Goal: Task Accomplishment & Management: Manage account settings

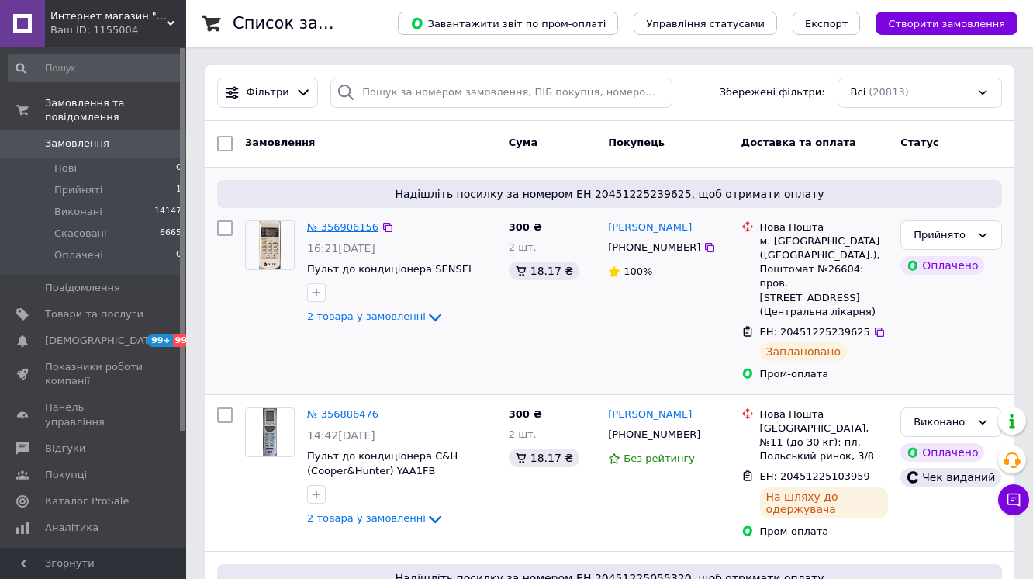
click at [332, 227] on link "№ 356906156" at bounding box center [342, 227] width 71 height 12
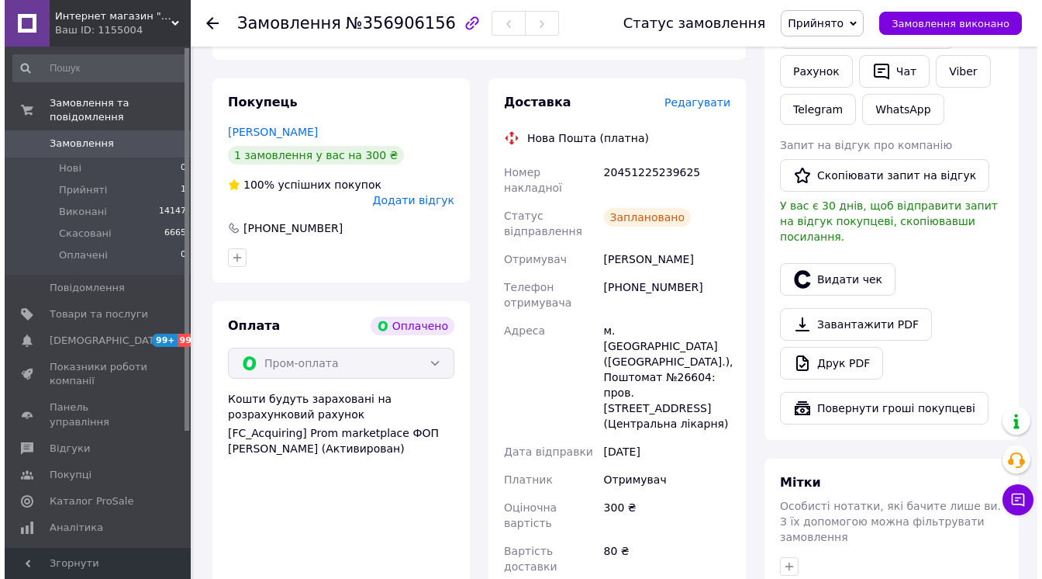
scroll to position [558, 0]
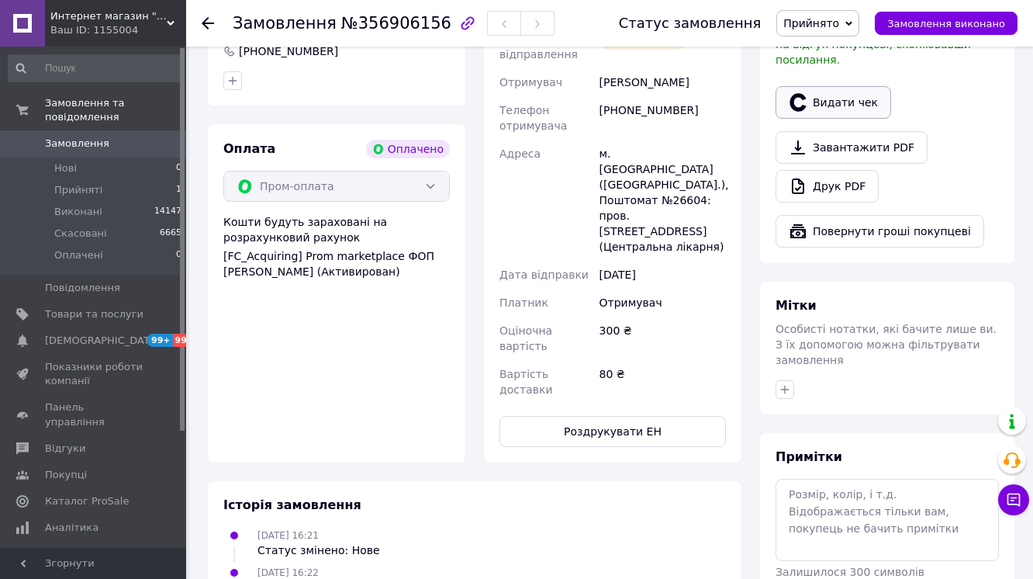
click at [834, 119] on button "Видати чек" at bounding box center [833, 102] width 116 height 33
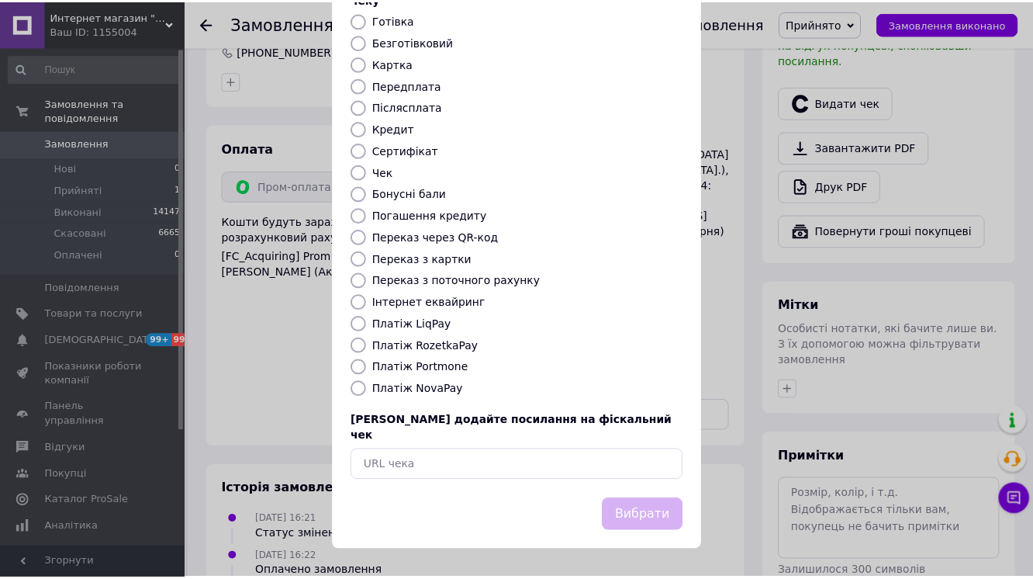
scroll to position [186, 0]
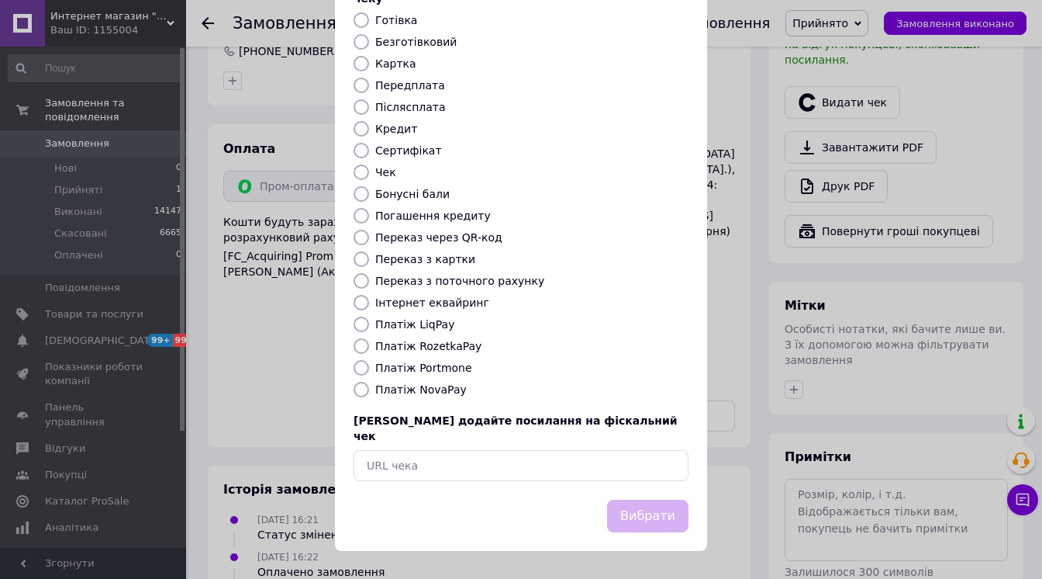
click at [462, 352] on label "Платіж RozetkaPay" at bounding box center [428, 346] width 106 height 12
click at [369, 354] on input "Платіж RozetkaPay" at bounding box center [362, 346] width 16 height 16
radio input "true"
click at [623, 518] on button "Вибрати" at bounding box center [647, 515] width 81 height 33
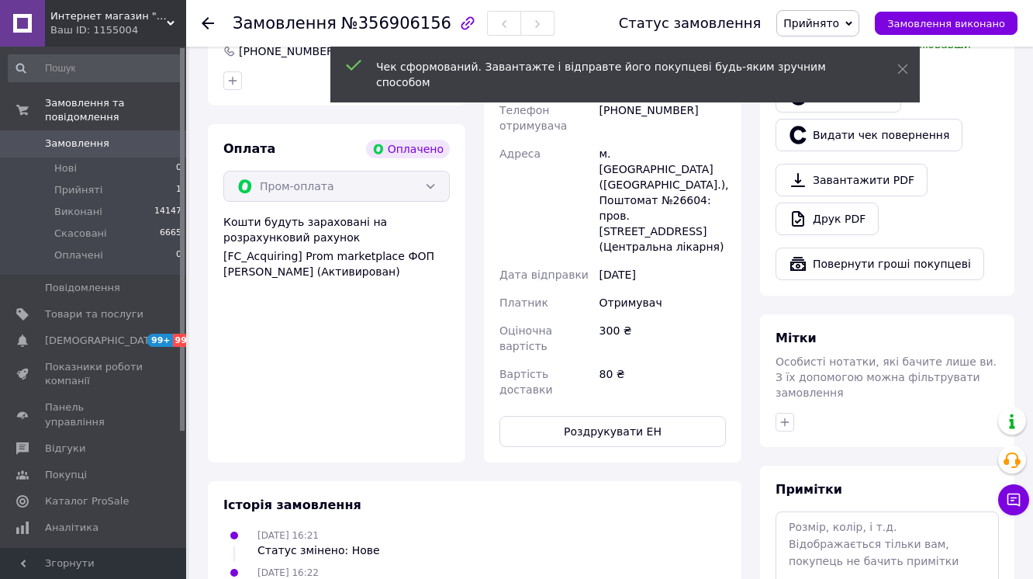
click at [952, 26] on span "Замовлення виконано" at bounding box center [946, 24] width 118 height 12
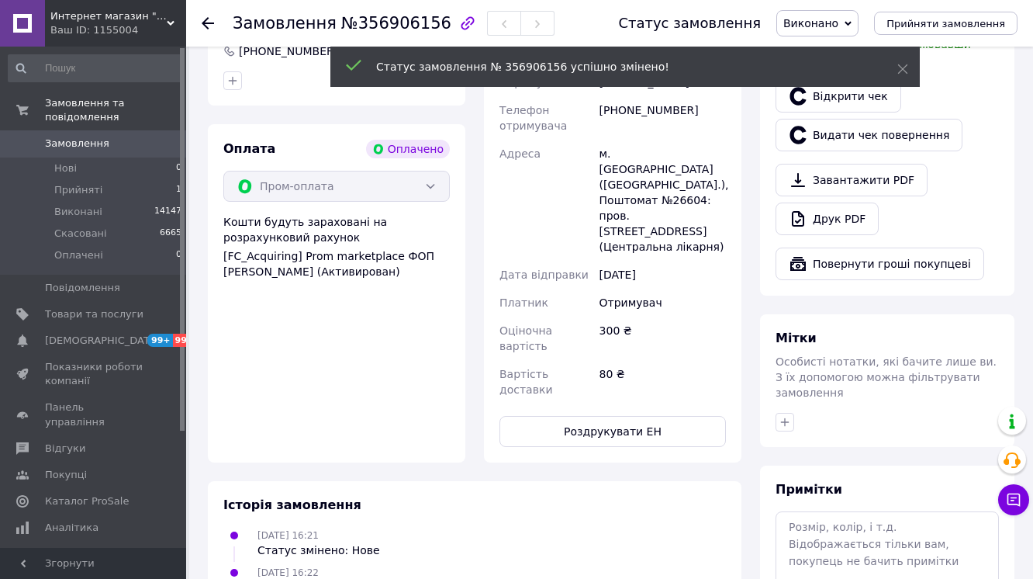
click at [210, 22] on use at bounding box center [208, 23] width 12 height 12
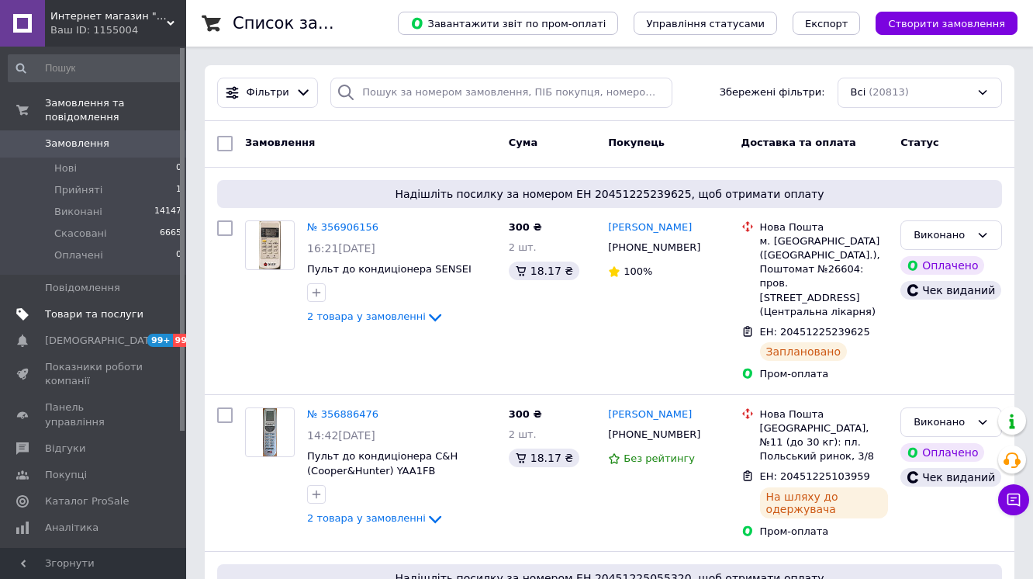
click at [68, 307] on span "Товари та послуги" at bounding box center [94, 314] width 98 height 14
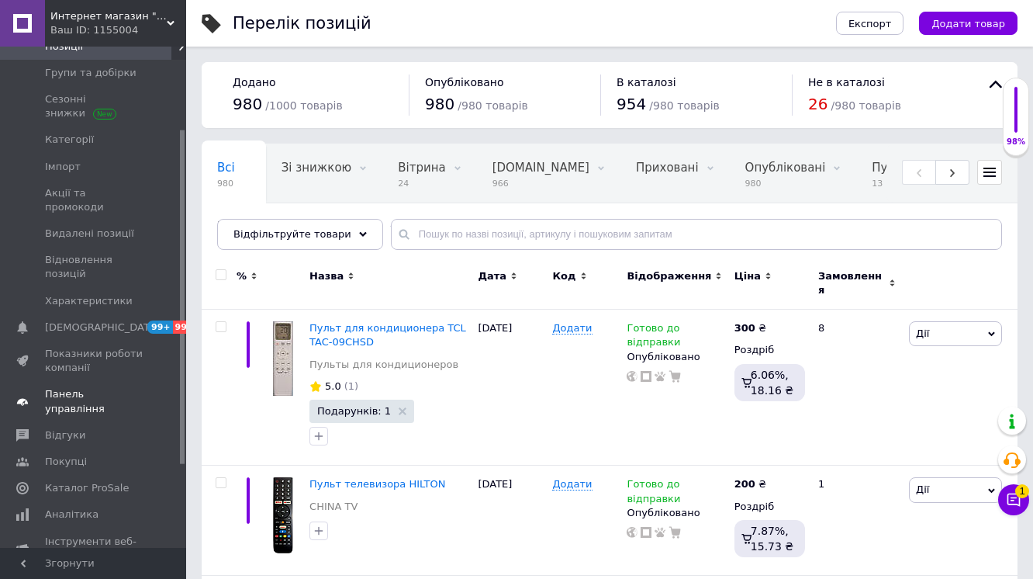
click at [109, 387] on span "Панель управління" at bounding box center [94, 401] width 98 height 28
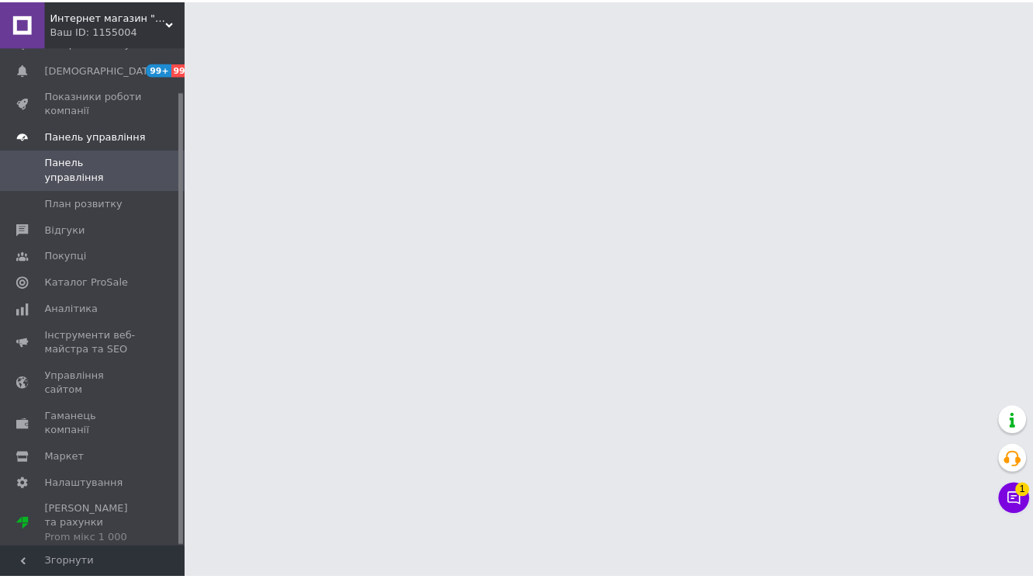
scroll to position [49, 0]
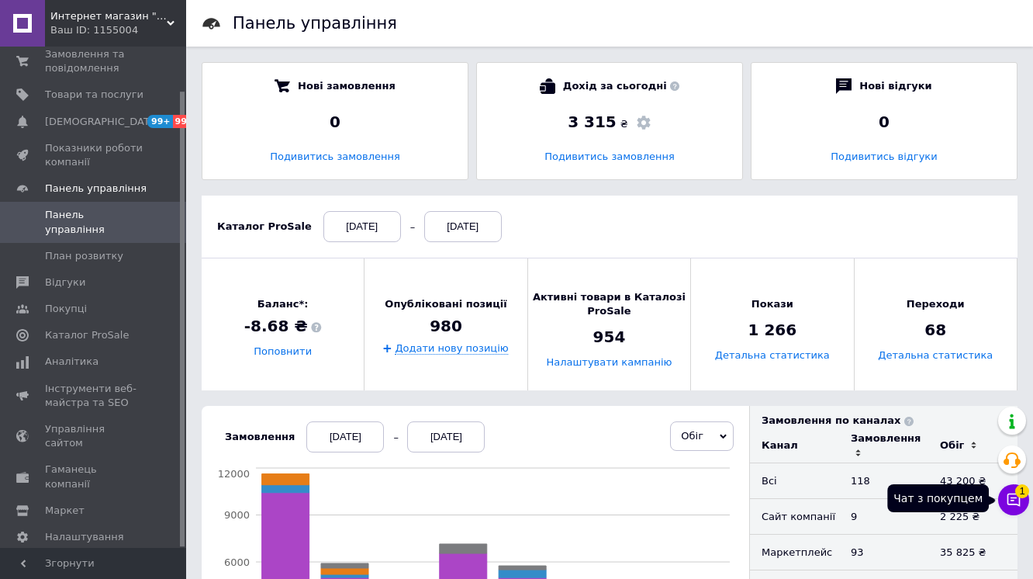
click at [1007, 508] on button "Чат з покупцем 1" at bounding box center [1013, 499] width 31 height 31
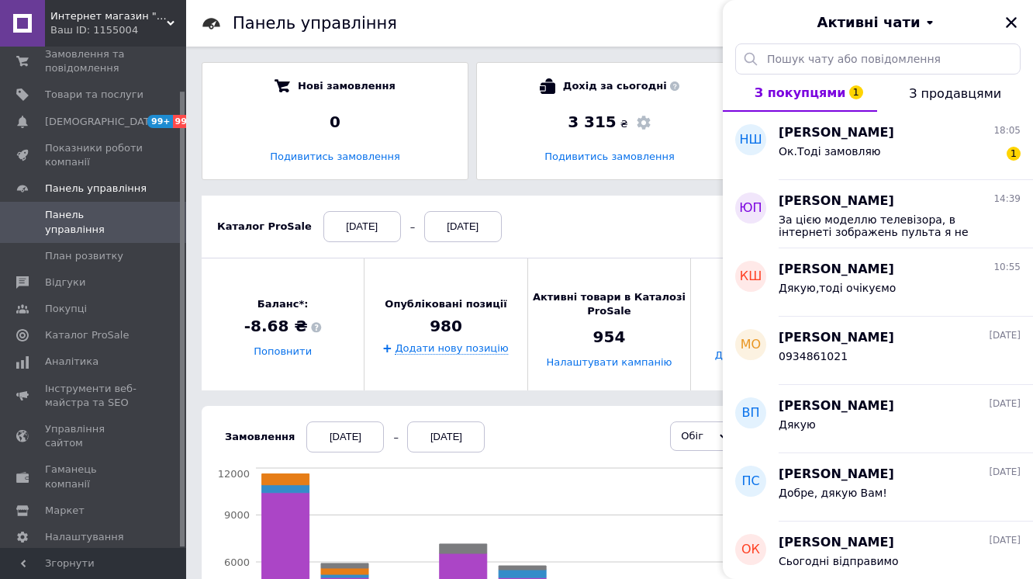
click at [1007, 508] on div "Добре, дякую Вам!" at bounding box center [900, 495] width 242 height 25
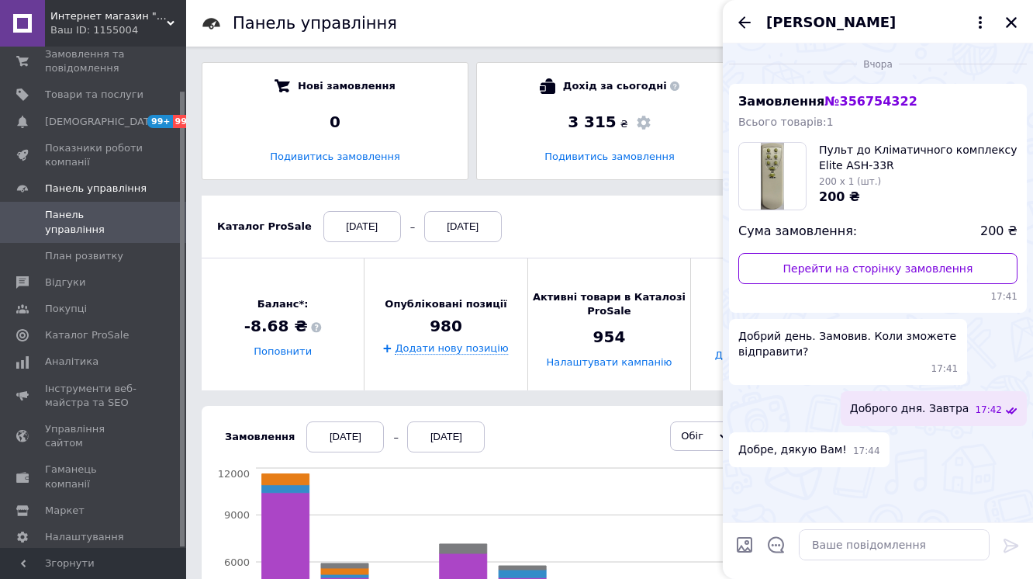
scroll to position [5, 0]
click at [1014, 28] on icon "Закрити" at bounding box center [1011, 22] width 11 height 11
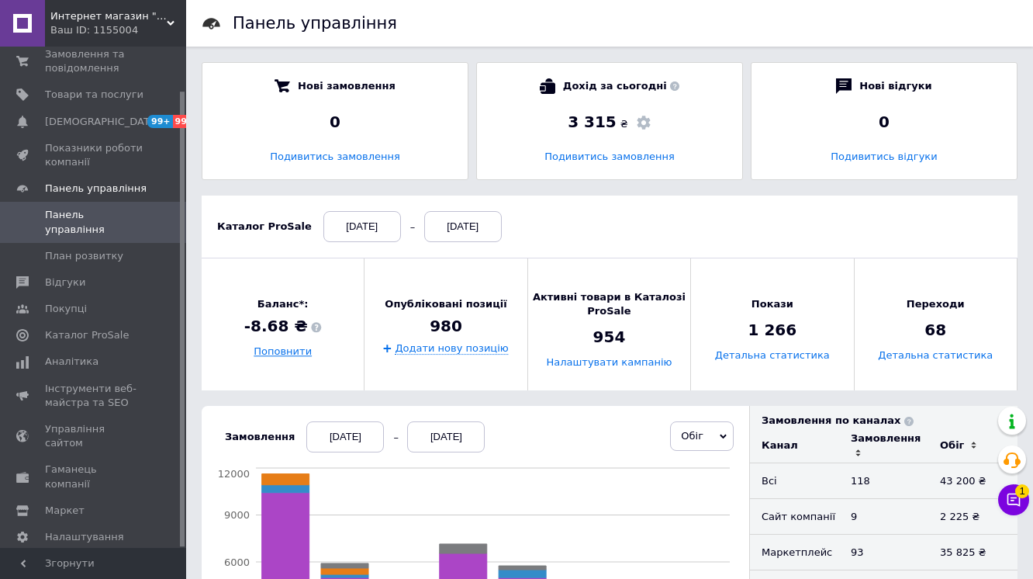
click at [290, 351] on link "Поповнити" at bounding box center [283, 352] width 58 height 12
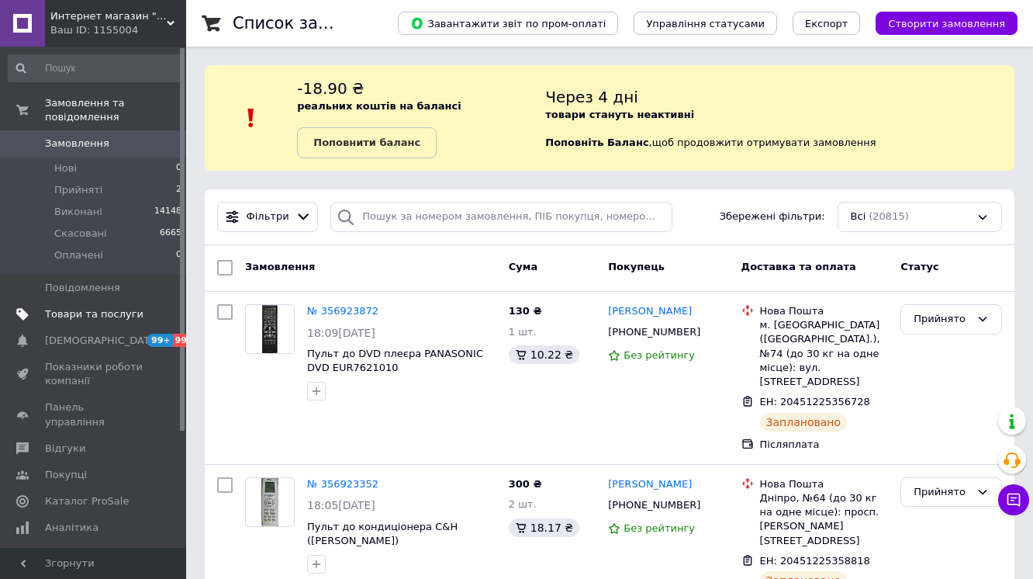
click at [81, 307] on span "Товари та послуги" at bounding box center [94, 314] width 98 height 14
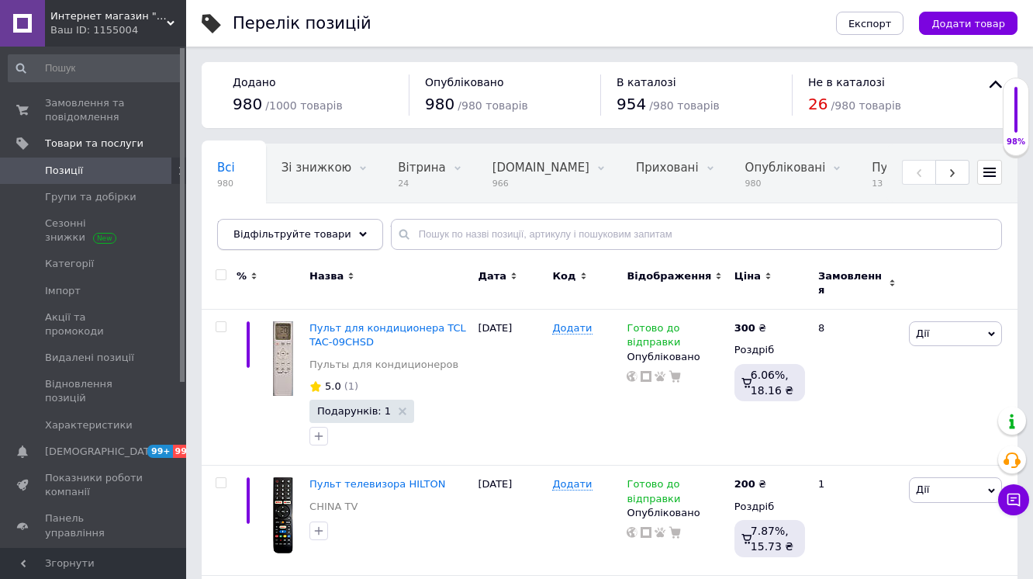
click at [310, 240] on span "Відфільтруйте товари" at bounding box center [292, 234] width 118 height 12
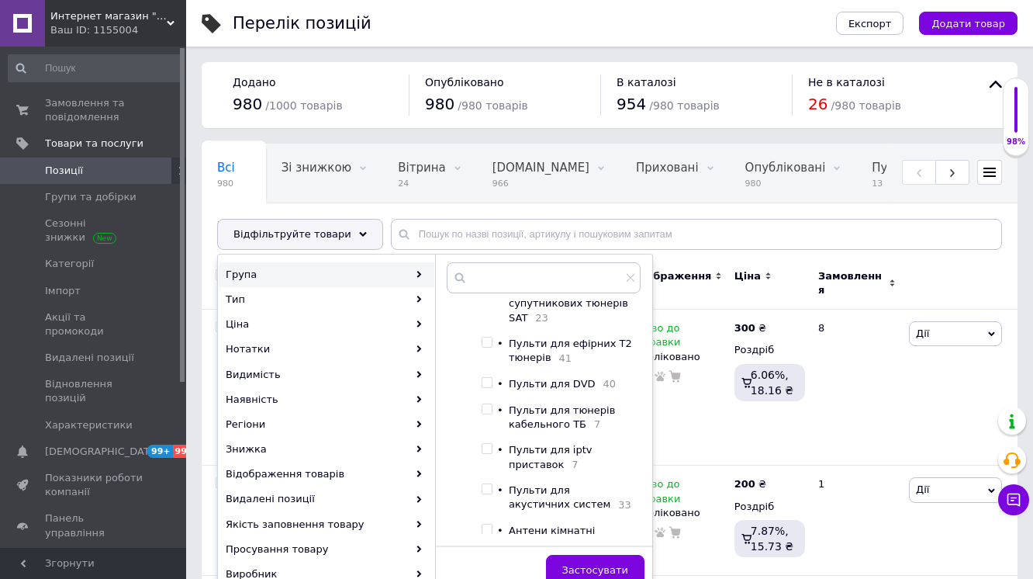
scroll to position [186, 0]
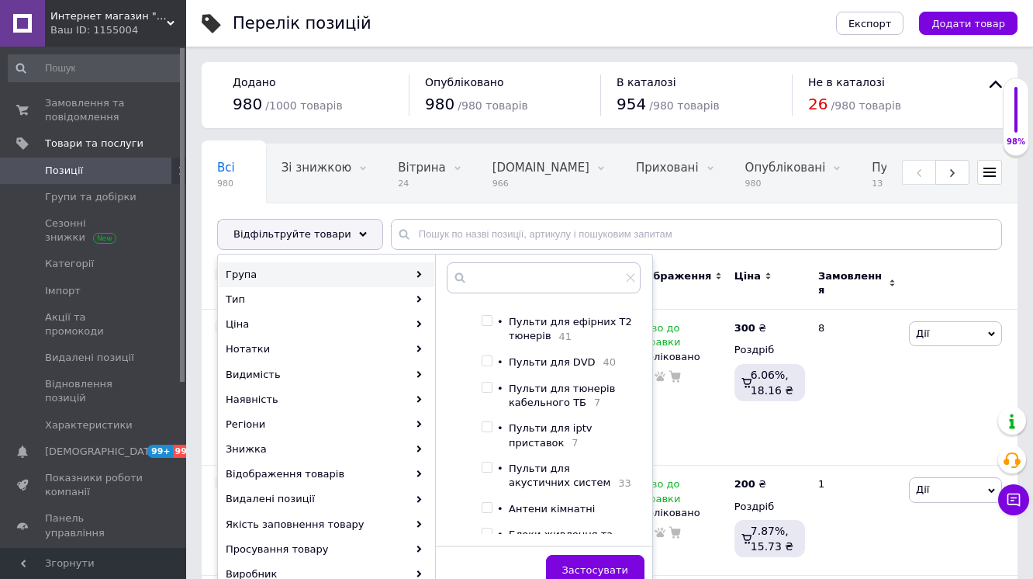
click at [490, 422] on input "checkbox" at bounding box center [487, 427] width 10 height 10
checkbox input "true"
click at [605, 573] on span "Застосувати" at bounding box center [595, 570] width 66 height 12
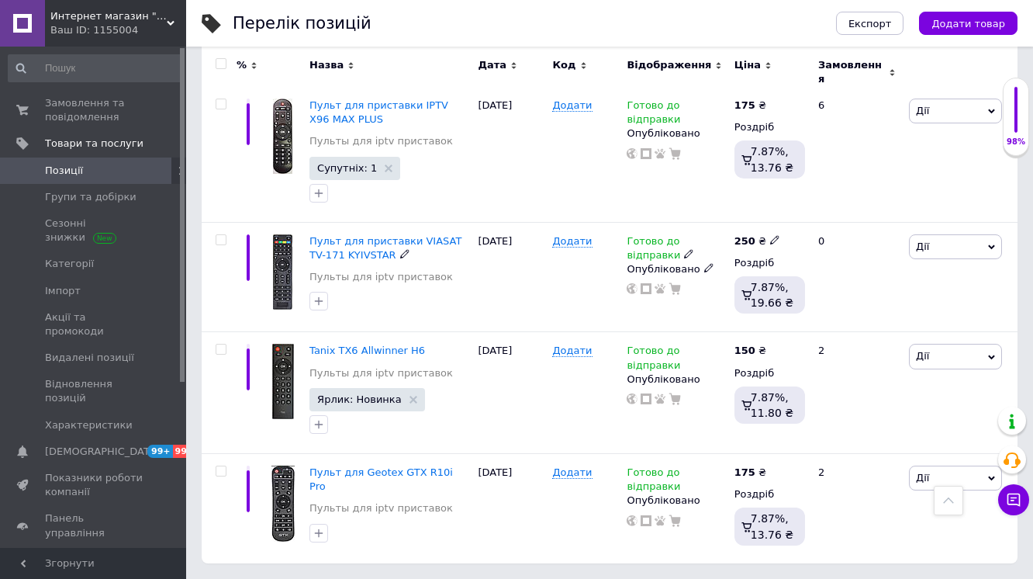
scroll to position [640, 0]
click at [684, 480] on icon at bounding box center [688, 484] width 9 height 9
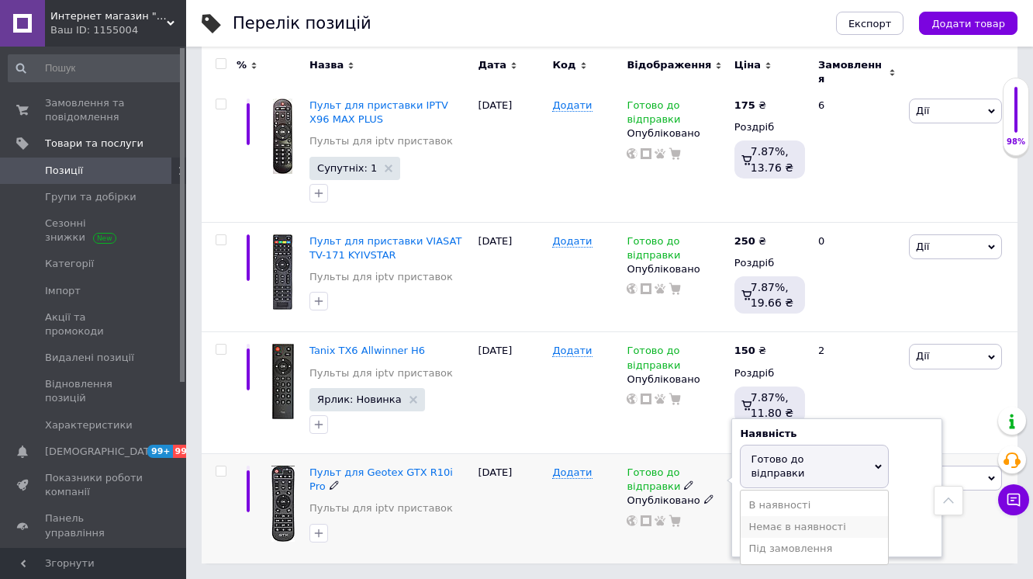
click at [761, 516] on li "Немає в наявності" at bounding box center [814, 527] width 147 height 22
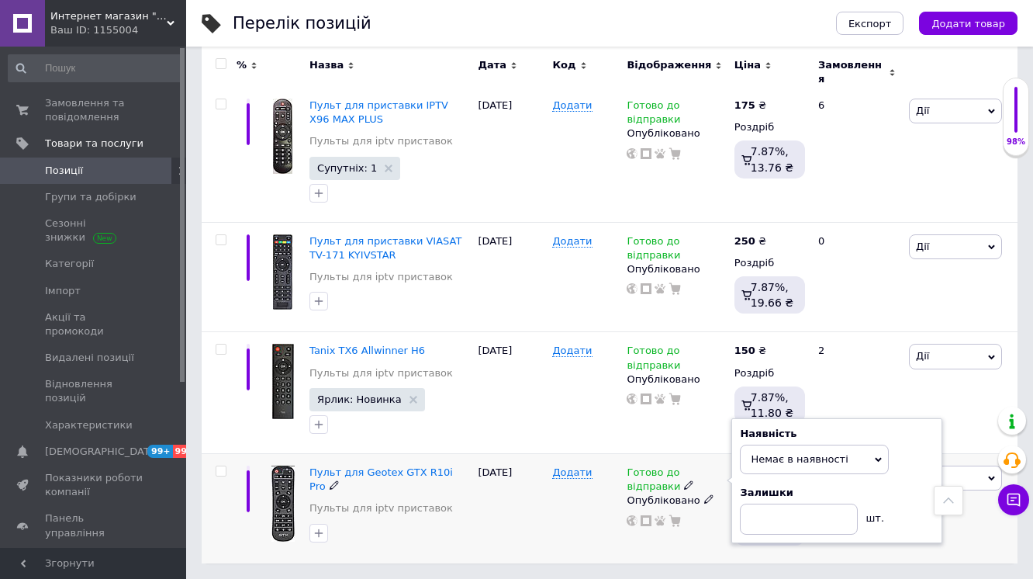
click at [585, 498] on div "Додати" at bounding box center [585, 508] width 74 height 109
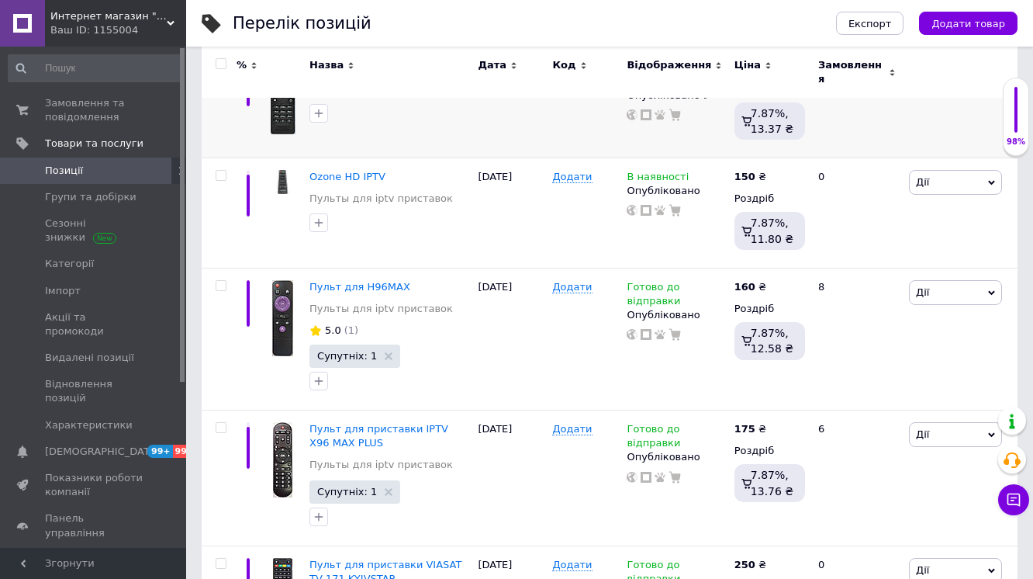
scroll to position [310, 0]
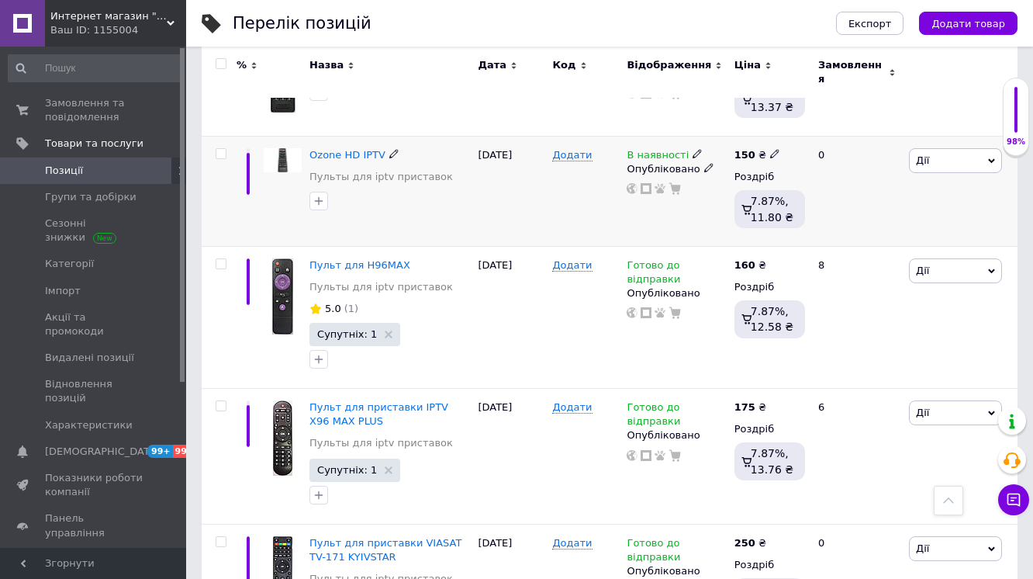
click at [692, 158] on icon at bounding box center [696, 153] width 9 height 9
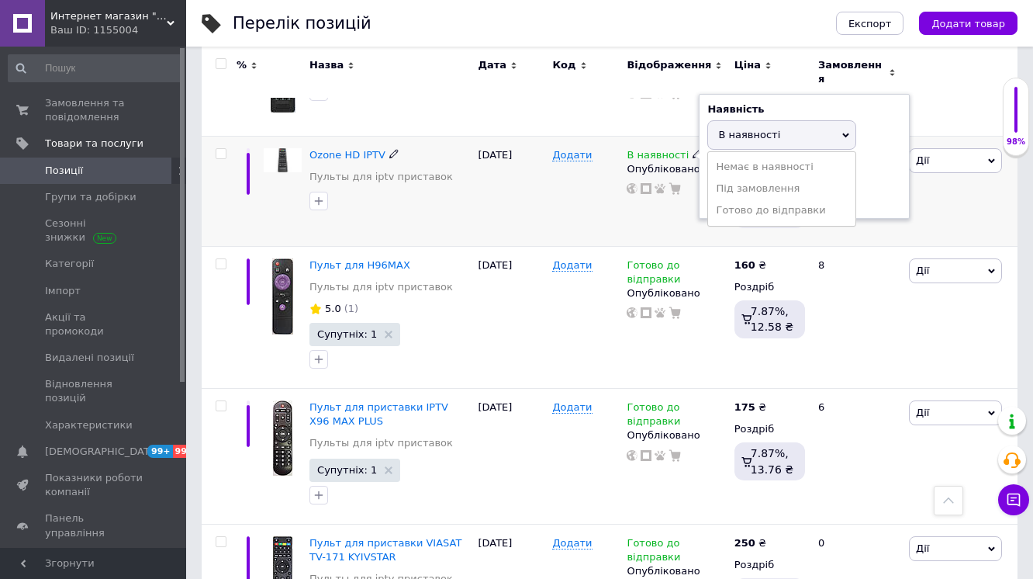
click at [543, 197] on div "[DATE]" at bounding box center [511, 191] width 74 height 110
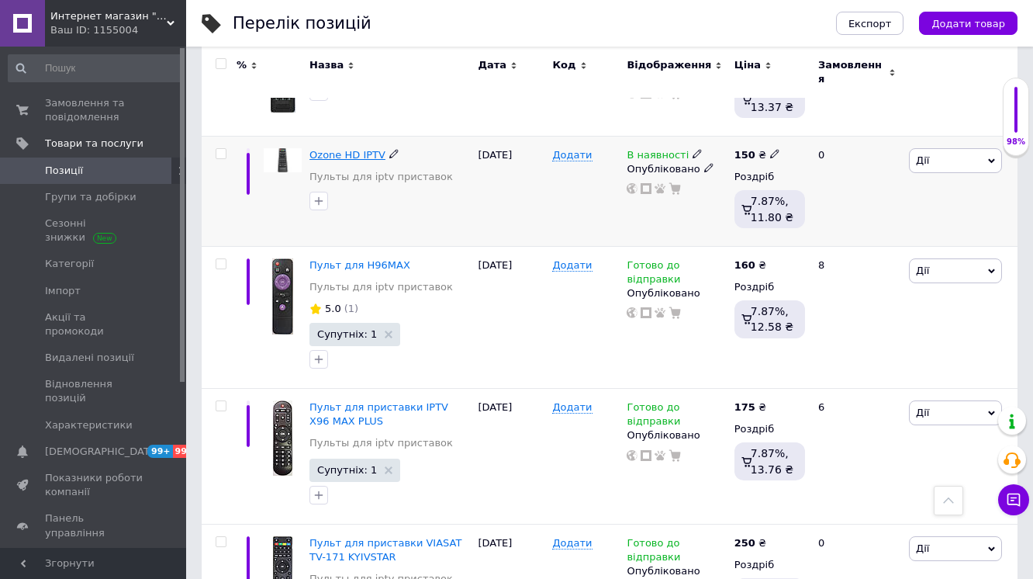
click at [356, 156] on span "Ozone HD IPTV" at bounding box center [347, 155] width 76 height 12
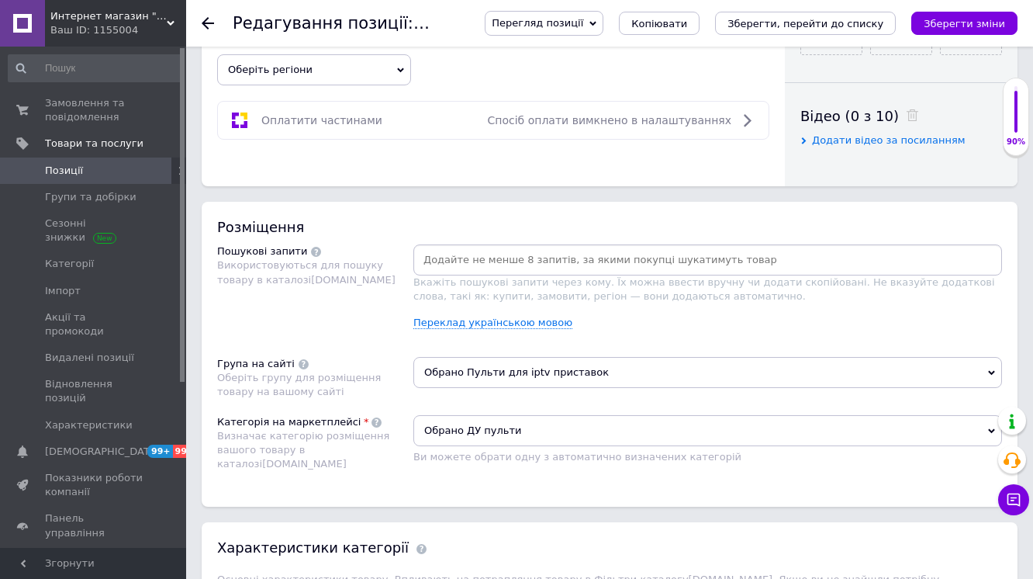
scroll to position [744, 0]
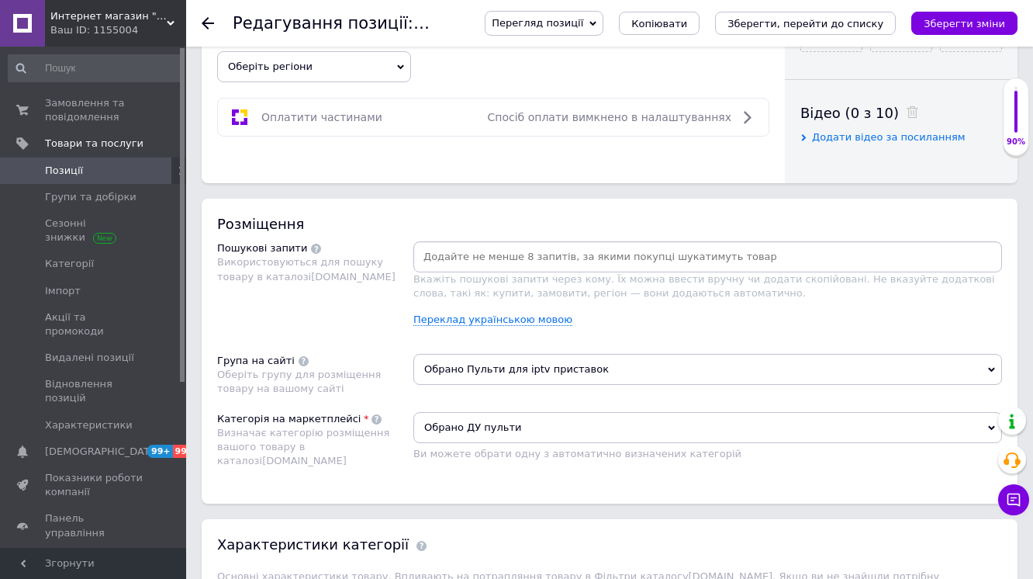
click at [385, 64] on span "Оберіть регіони" at bounding box center [314, 66] width 194 height 31
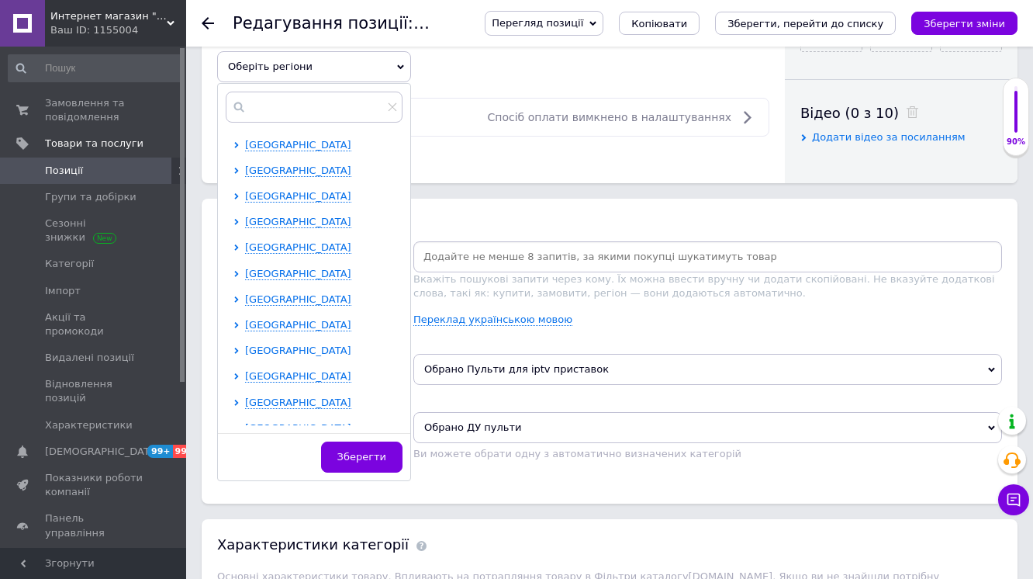
click at [268, 351] on span "[GEOGRAPHIC_DATA]" at bounding box center [298, 350] width 106 height 12
click at [245, 370] on input "checkbox" at bounding box center [250, 375] width 10 height 10
checkbox input "true"
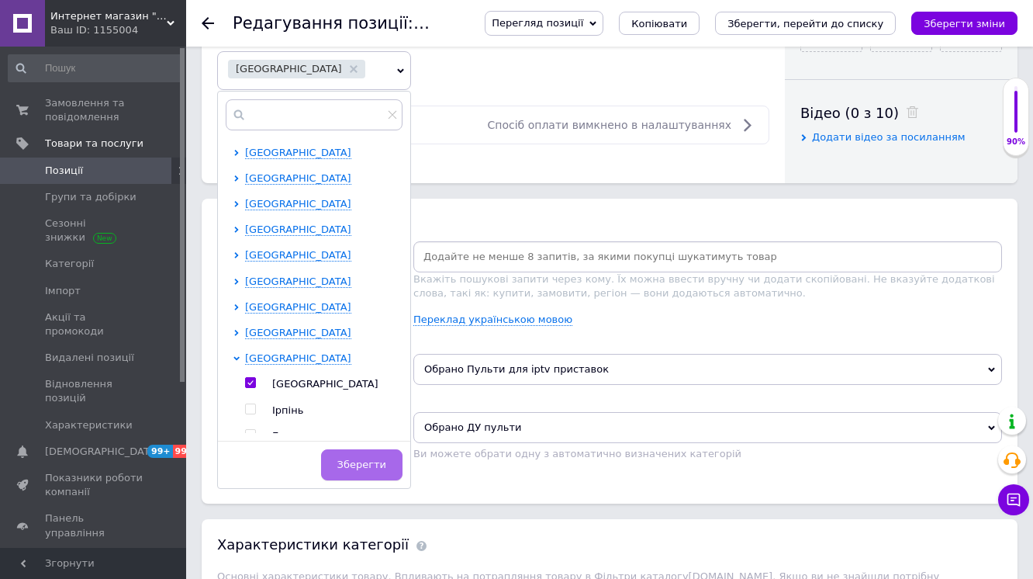
click at [334, 458] on button "Зберегти" at bounding box center [361, 464] width 81 height 31
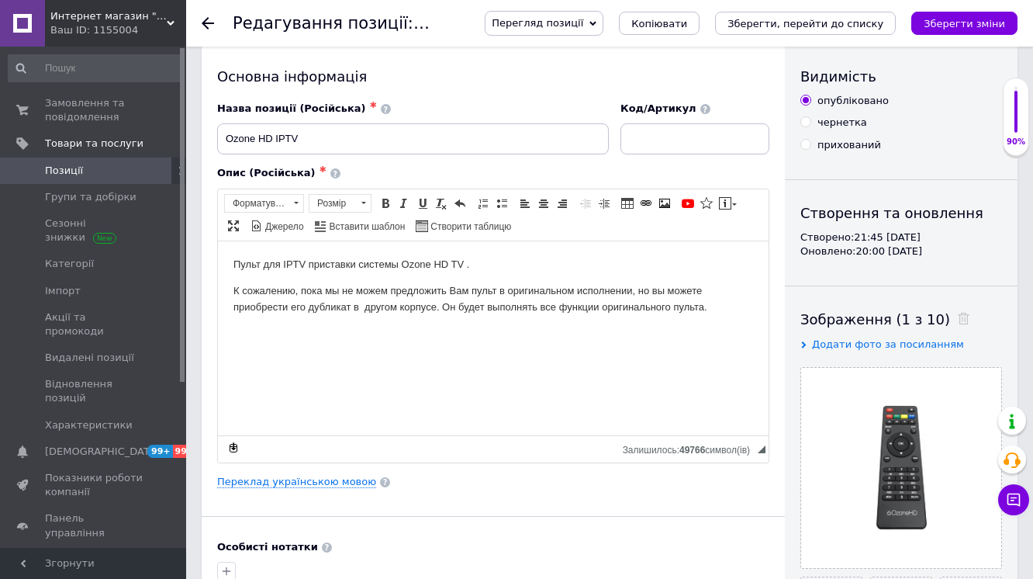
scroll to position [0, 0]
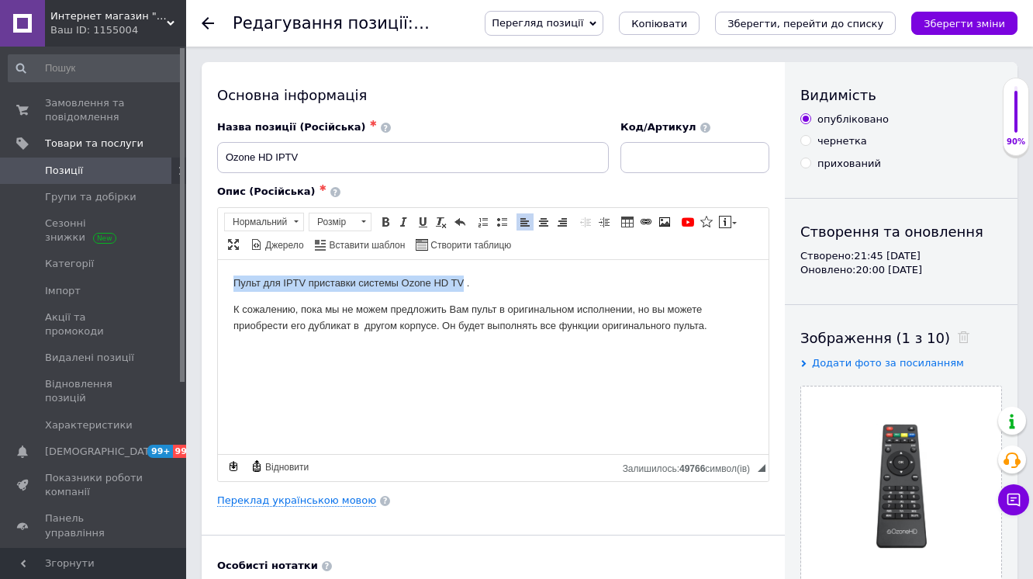
drag, startPoint x: 231, startPoint y: 281, endPoint x: 463, endPoint y: 277, distance: 231.9
click at [463, 277] on html "Пульт для IPTV приставки системы Ozone HD TV . К сожалению, пока мы не можем пр…" at bounding box center [493, 303] width 551 height 89
copy p "Пульт для IPTV приставки системы Ozone HD TV"
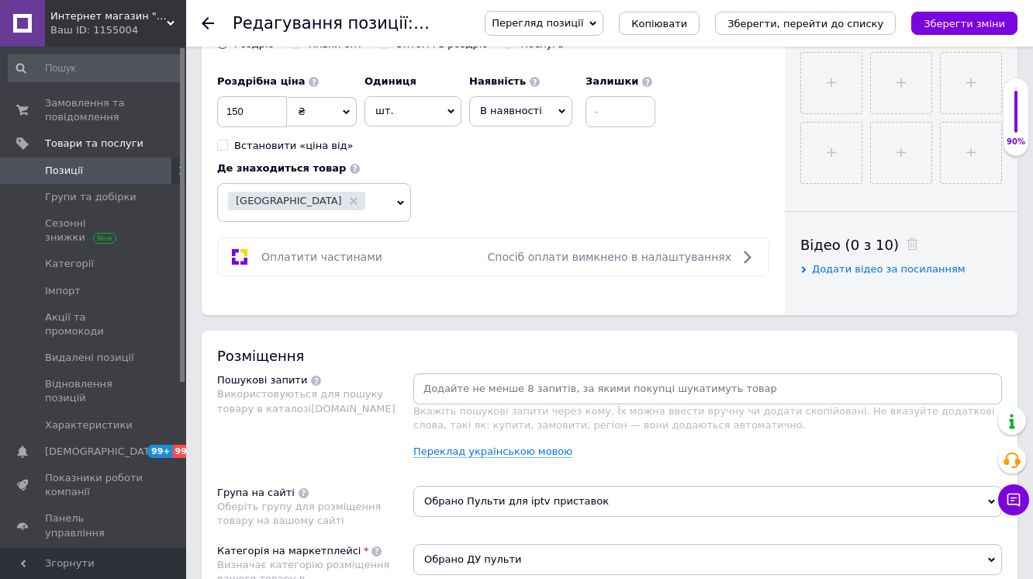
scroll to position [620, 0]
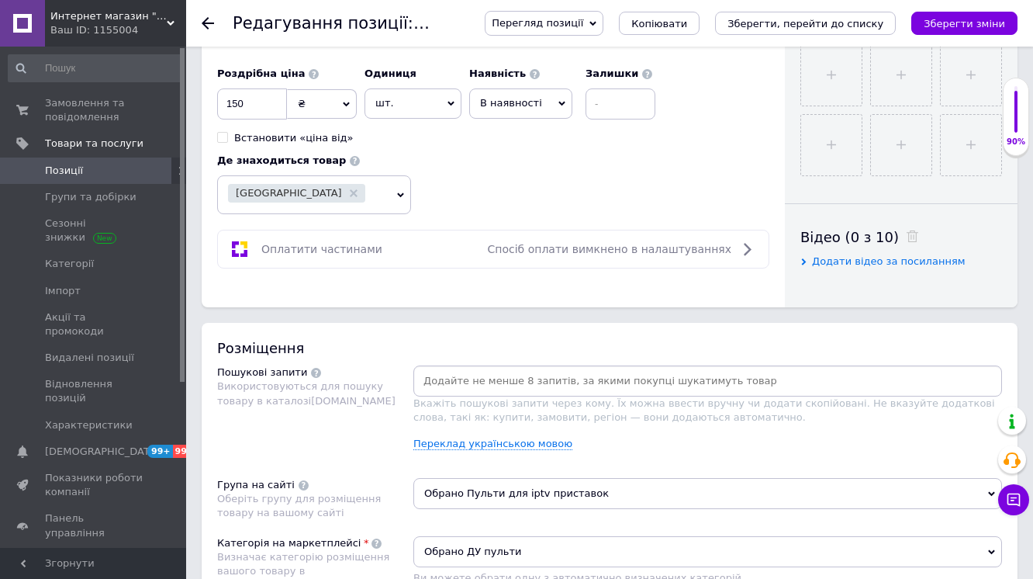
click at [503, 382] on input at bounding box center [707, 380] width 582 height 23
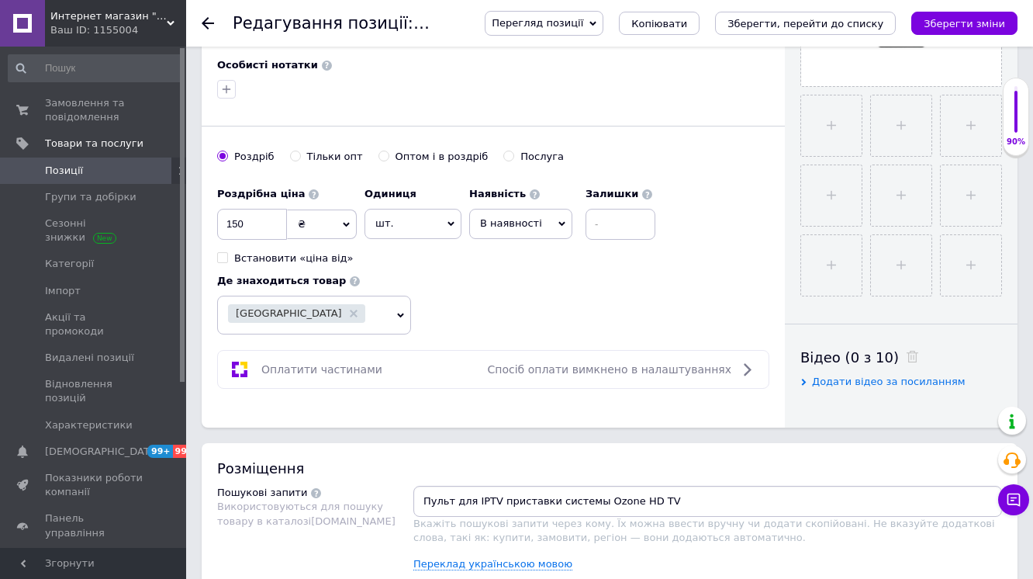
scroll to position [496, 0]
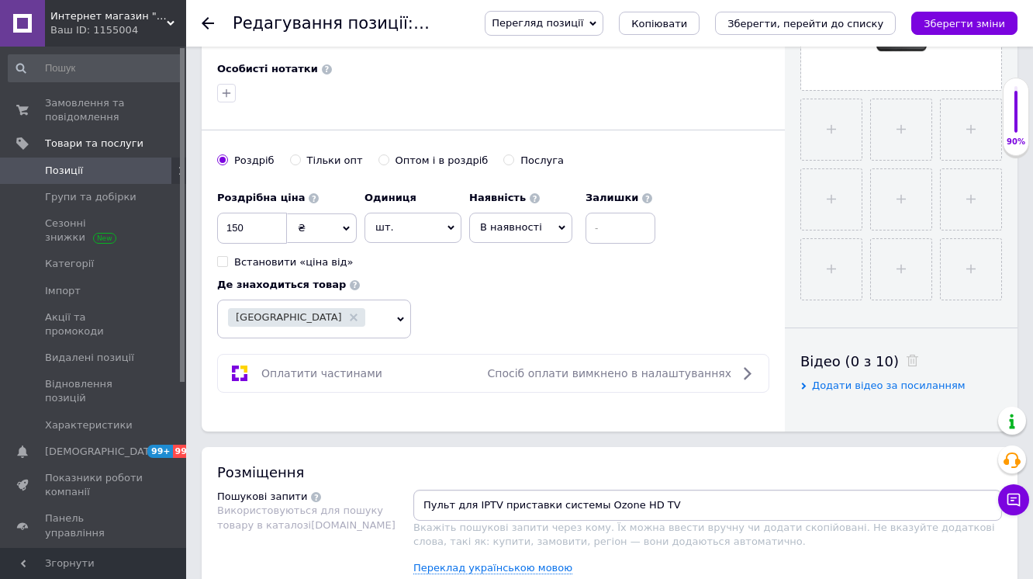
type input "Пульт для IPTV приставки системы Ozone HD TV"
click at [499, 225] on span "В наявності" at bounding box center [511, 227] width 62 height 12
click at [499, 316] on li "Готово до відправки" at bounding box center [521, 324] width 102 height 36
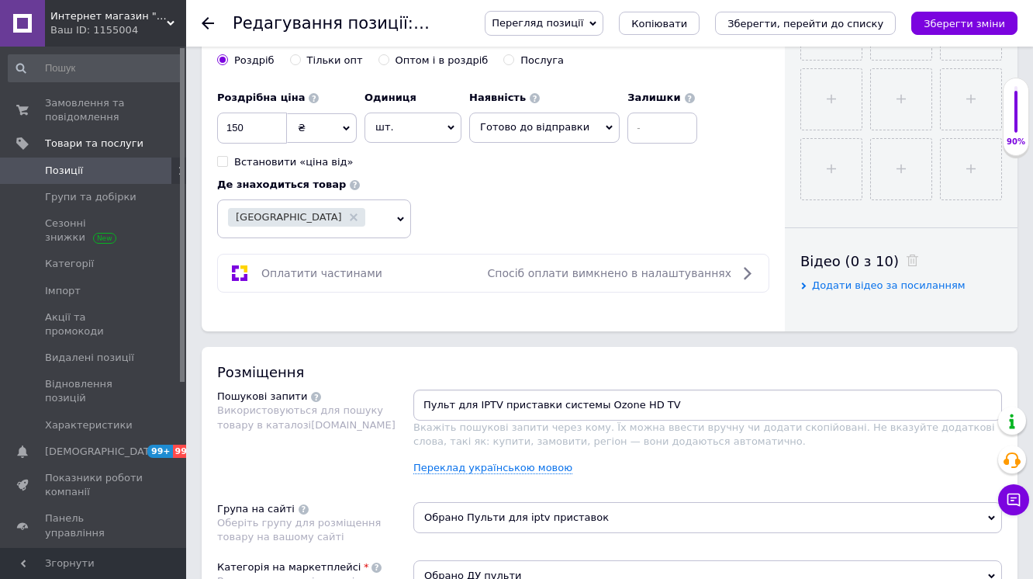
scroll to position [806, 0]
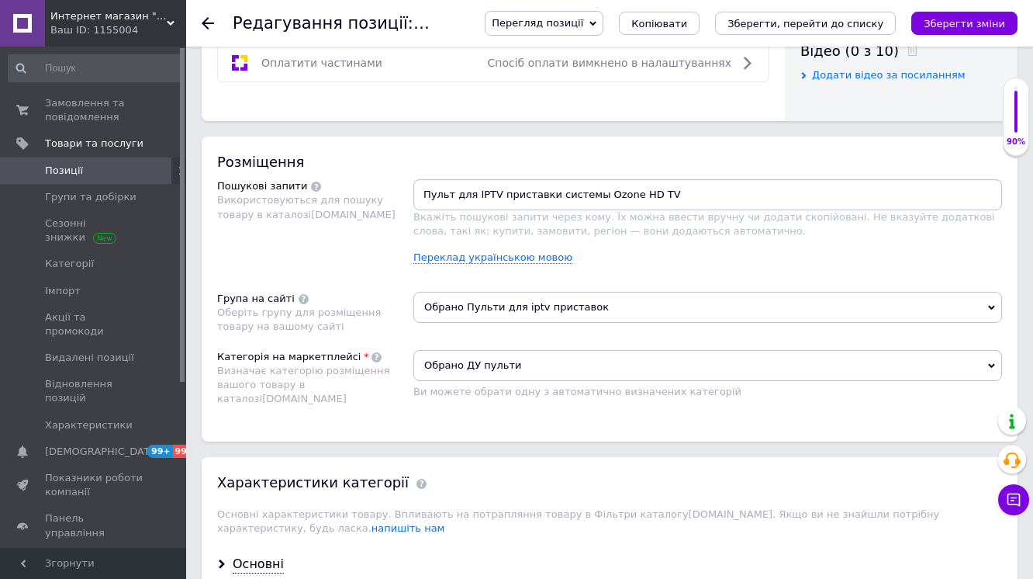
click at [697, 204] on input "Пульт для IPTV приставки системы Ozone HD TV" at bounding box center [707, 194] width 582 height 23
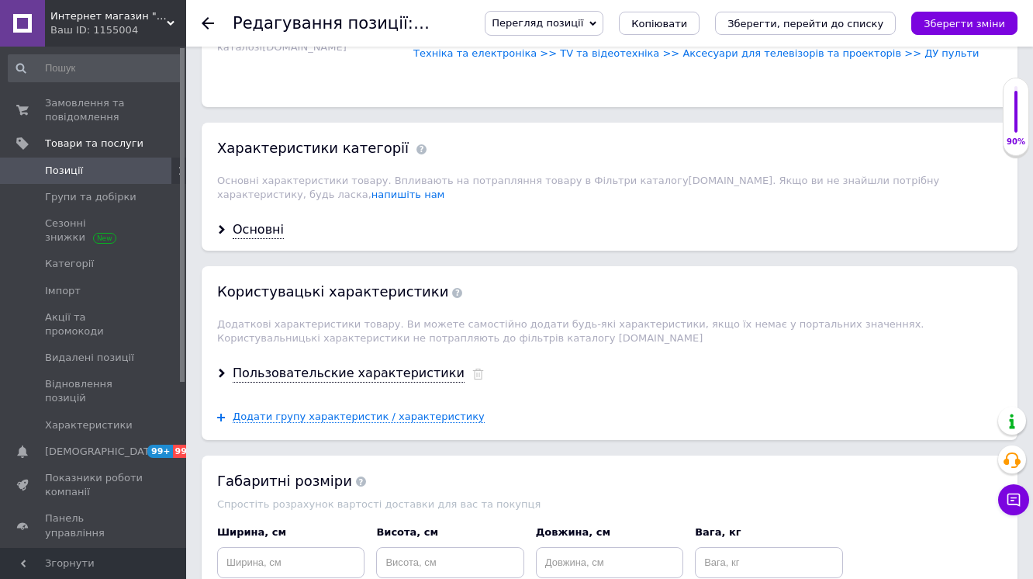
scroll to position [1179, 0]
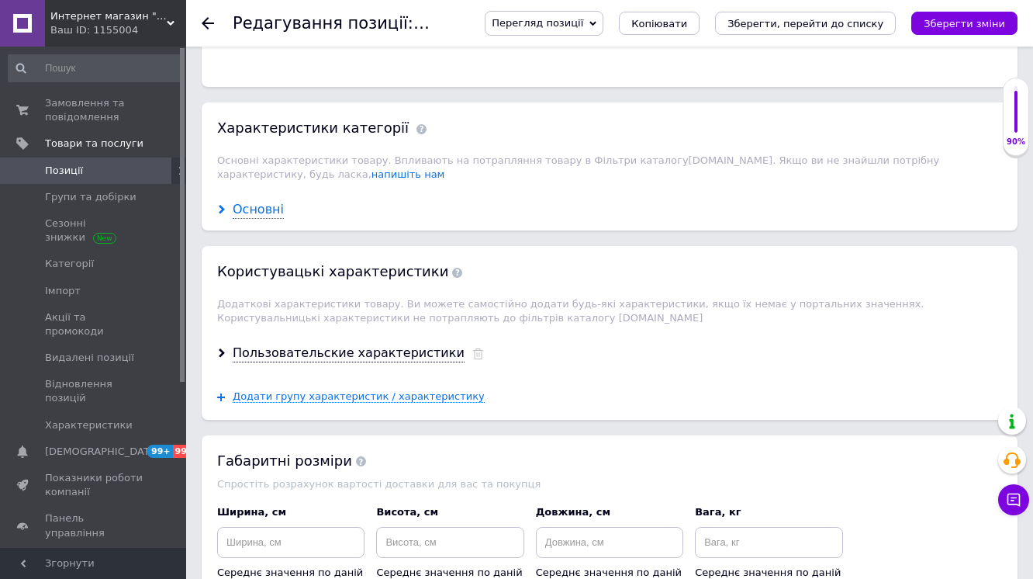
click at [248, 201] on div "Основні" at bounding box center [258, 210] width 51 height 18
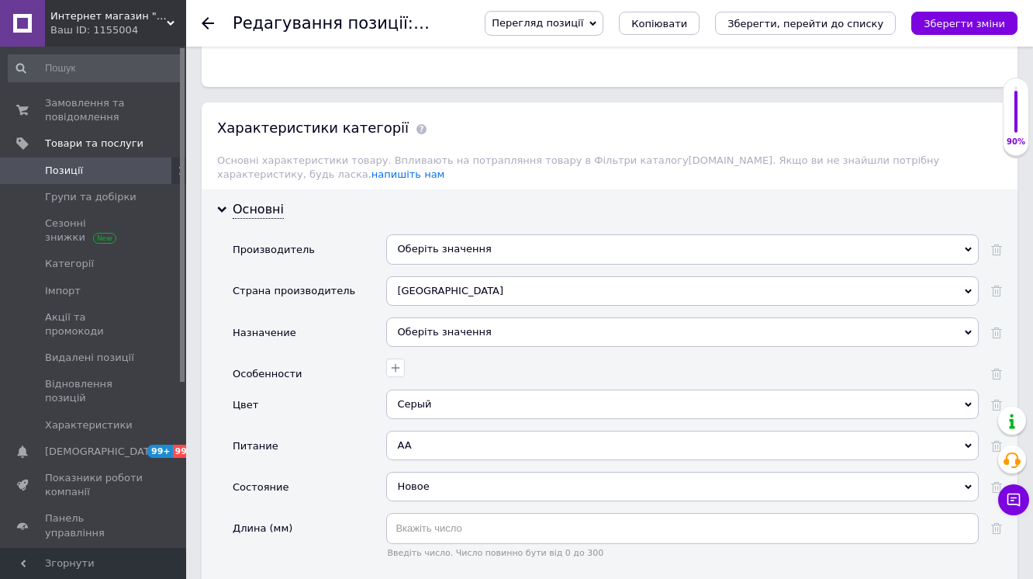
click at [419, 234] on div "Оберіть значення" at bounding box center [682, 248] width 592 height 29
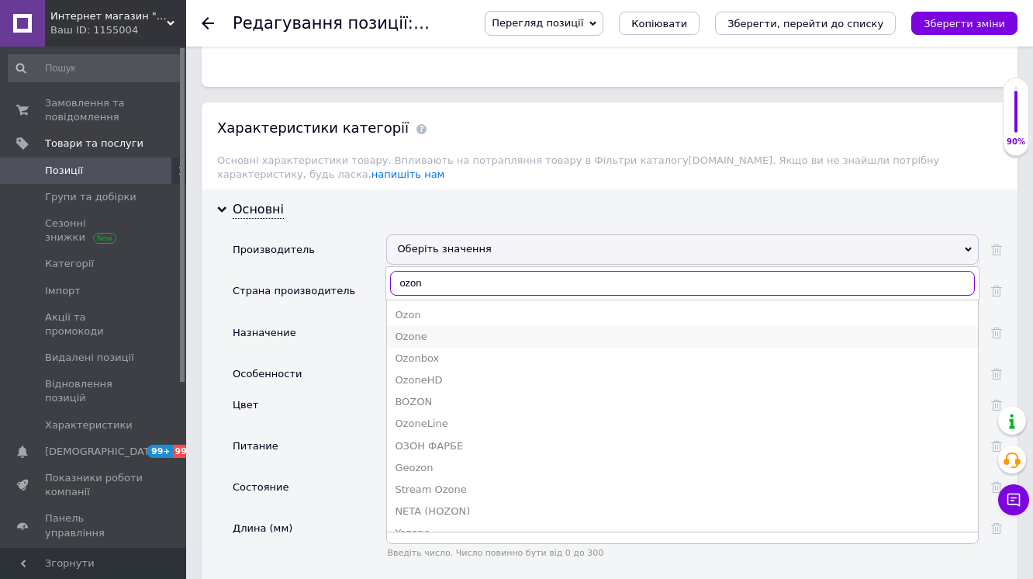
type input "ozon"
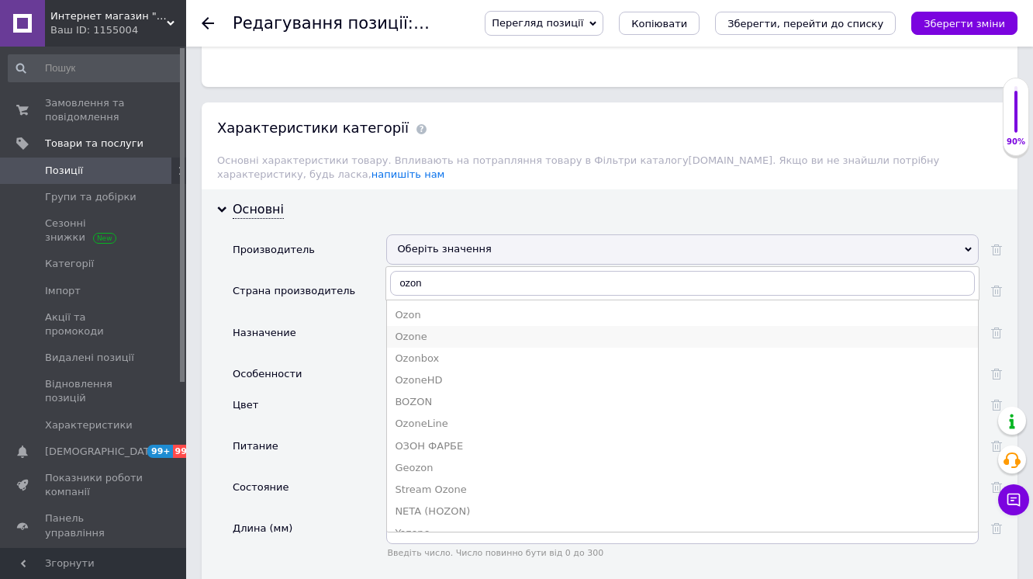
click at [422, 330] on div "Ozone" at bounding box center [682, 337] width 575 height 14
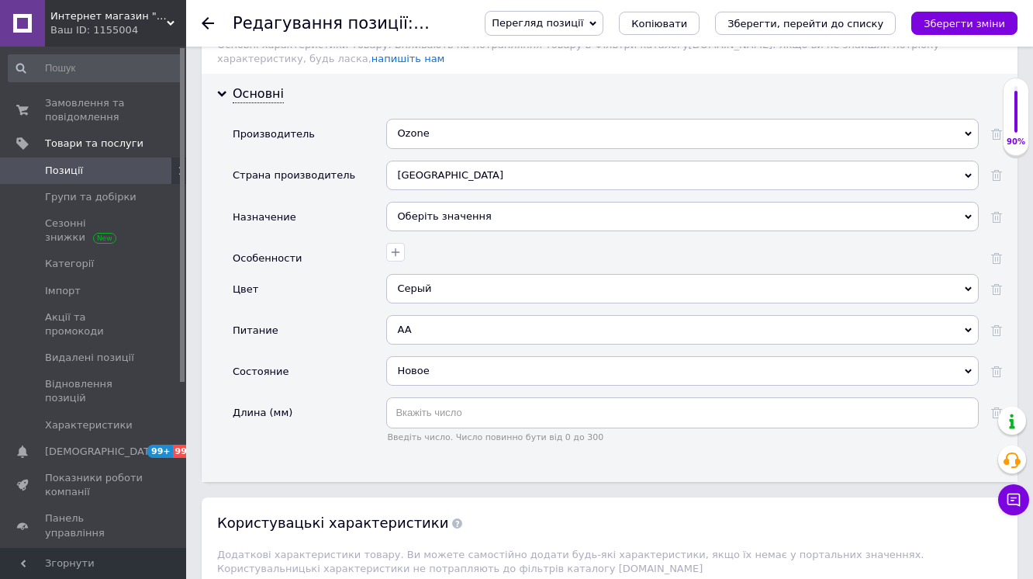
scroll to position [1303, 0]
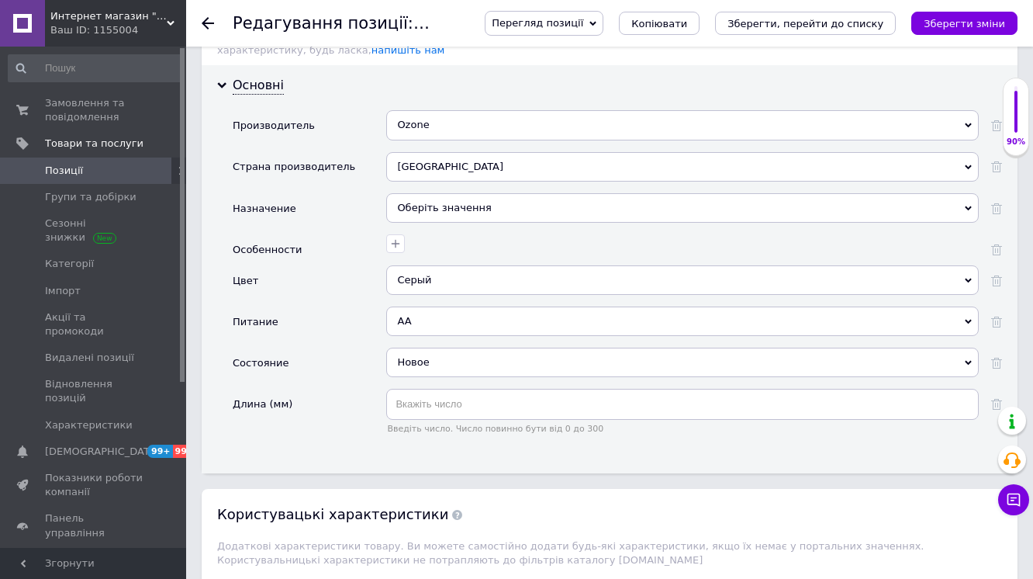
click at [470, 202] on div "Оберіть значення" at bounding box center [682, 207] width 592 height 29
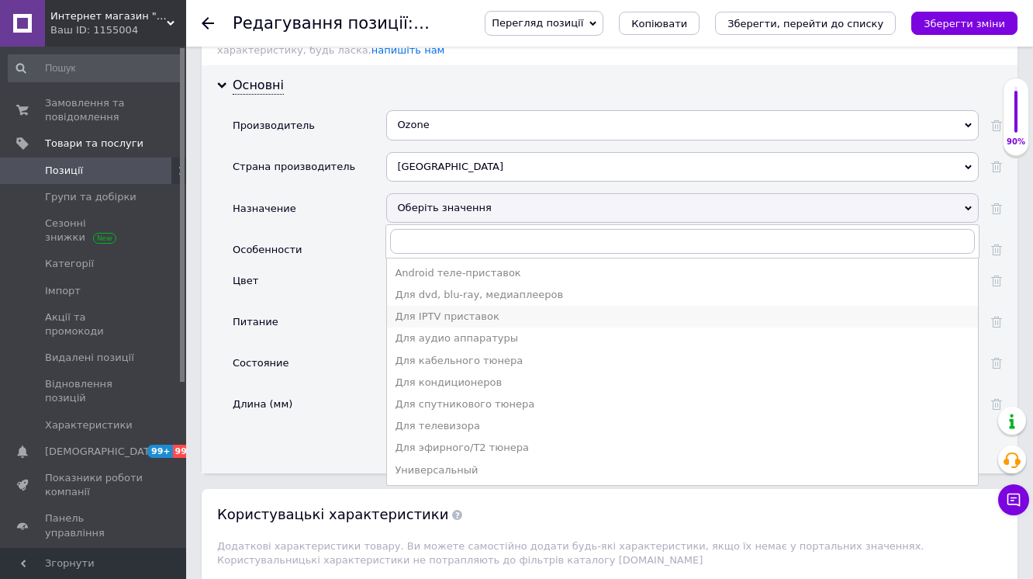
click at [458, 309] on div "Для IPTV приставок" at bounding box center [682, 316] width 575 height 14
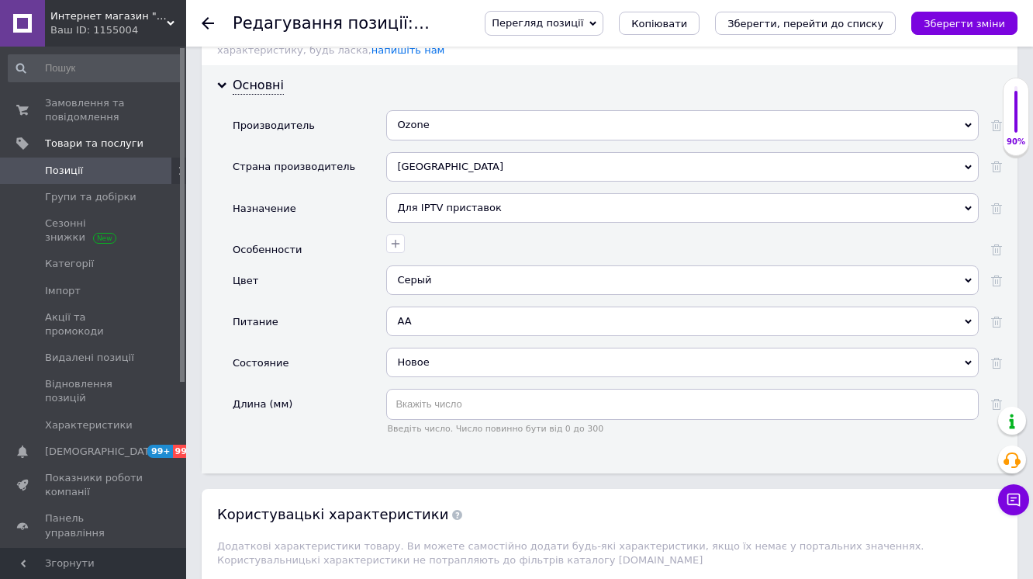
click at [457, 265] on div "Серый" at bounding box center [682, 279] width 592 height 29
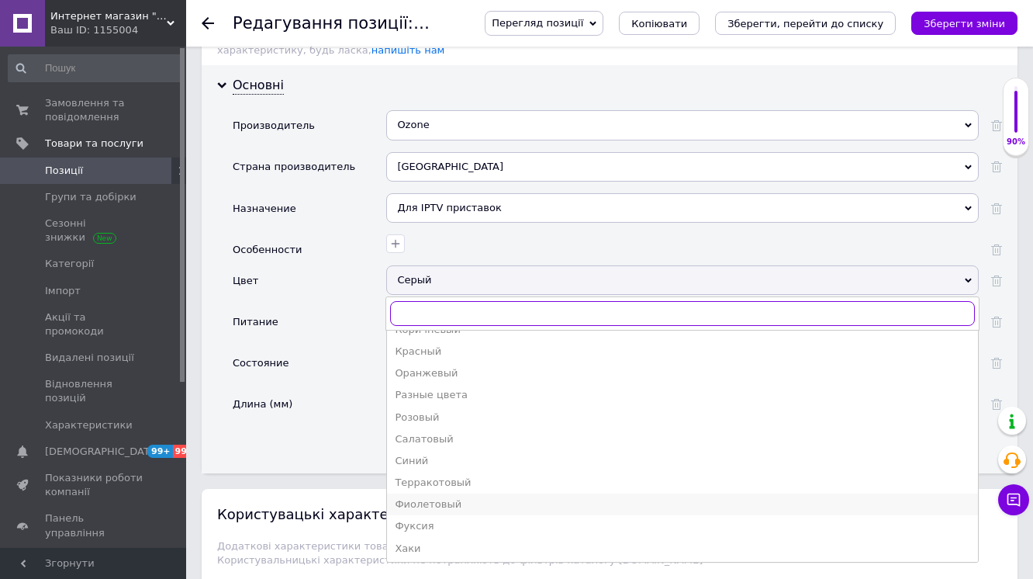
scroll to position [235, 0]
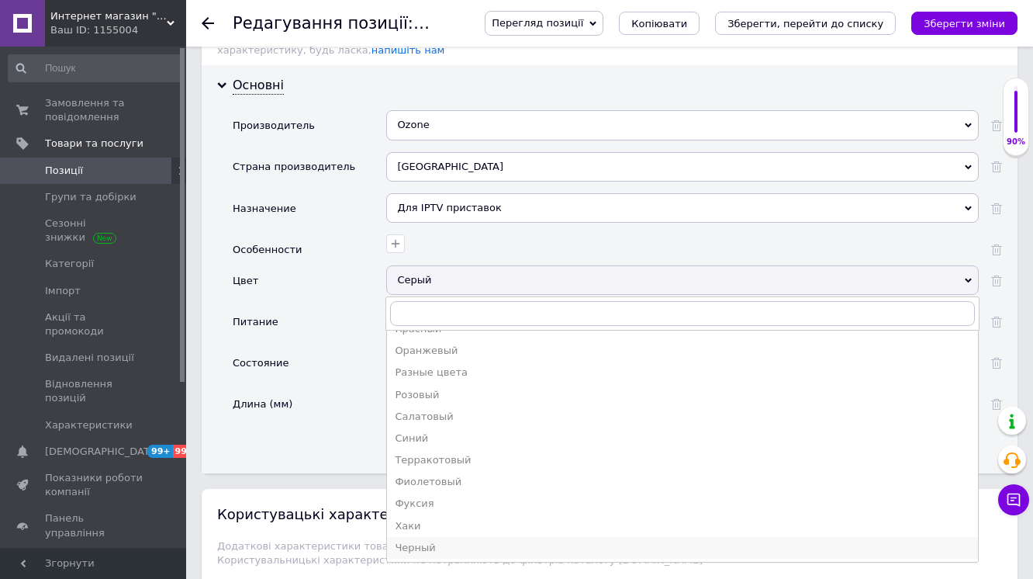
click at [420, 541] on div "Черный" at bounding box center [682, 548] width 575 height 14
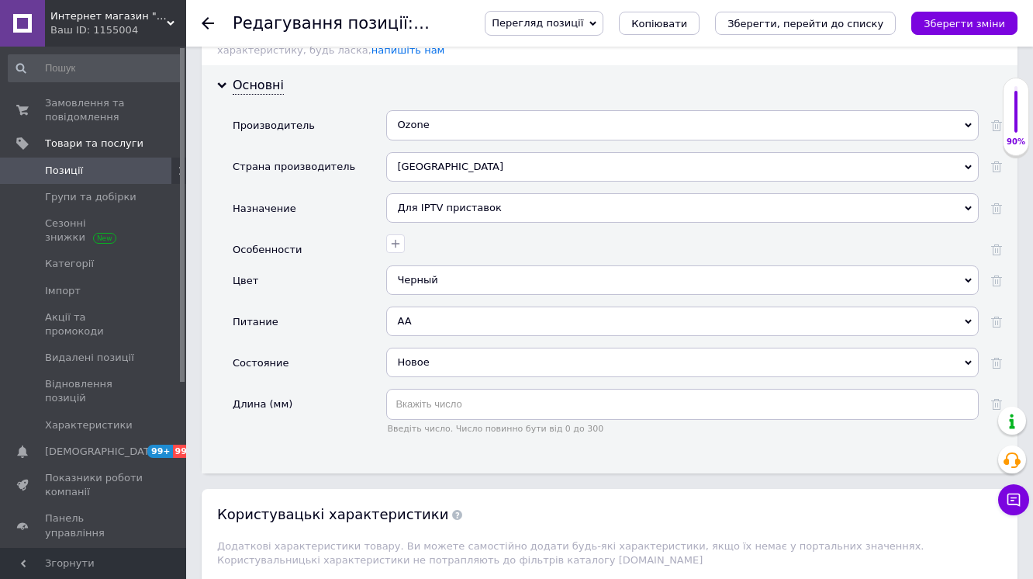
click at [442, 306] on div "AA" at bounding box center [682, 320] width 592 height 29
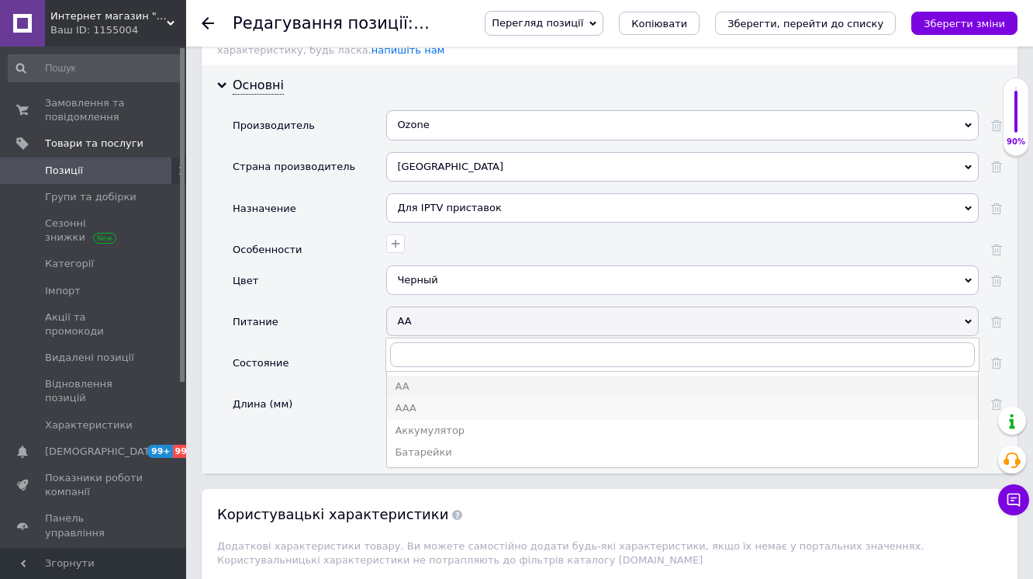
click at [421, 401] on div "AAA" at bounding box center [682, 408] width 575 height 14
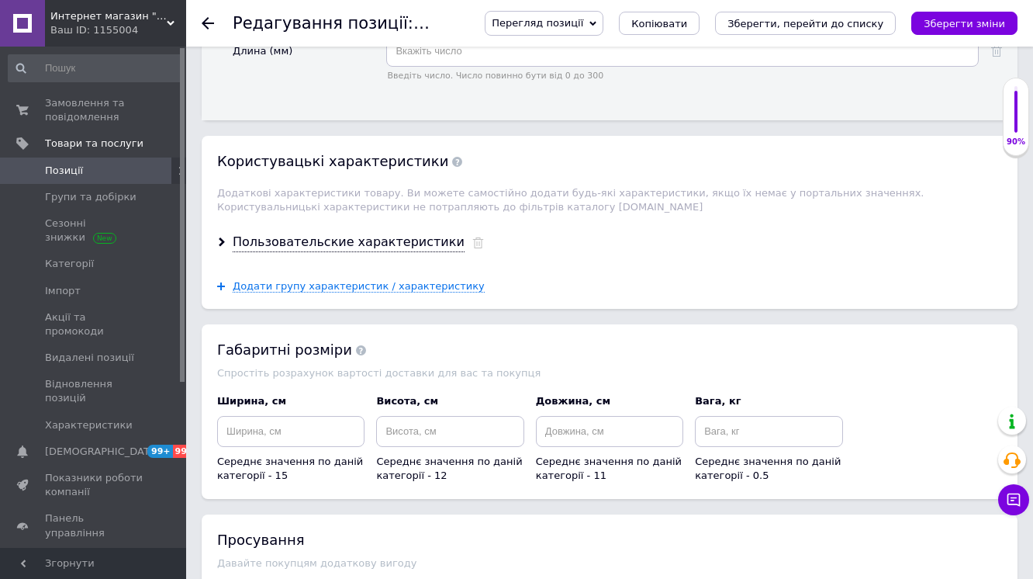
scroll to position [1675, 0]
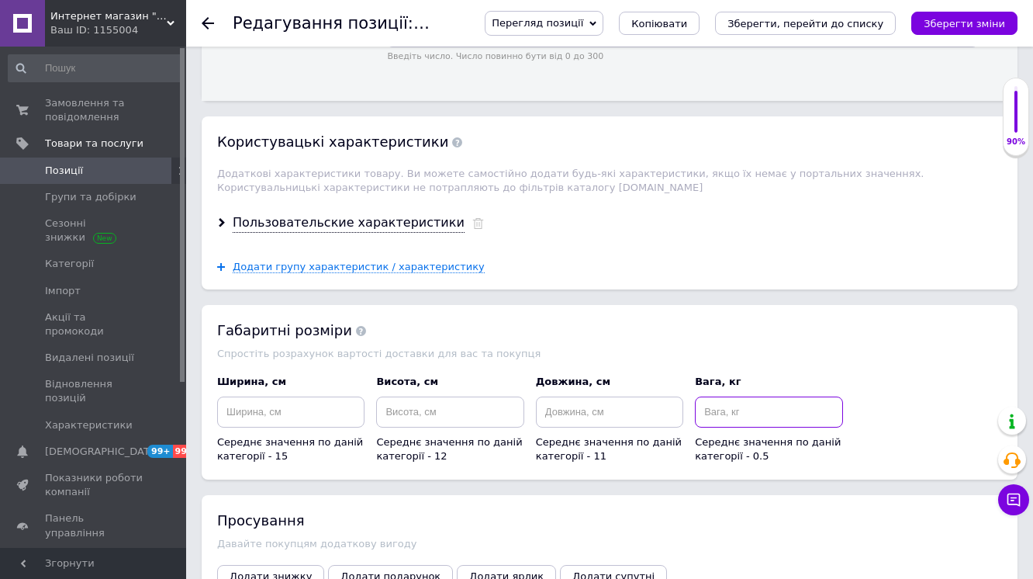
click at [729, 401] on input at bounding box center [768, 411] width 147 height 31
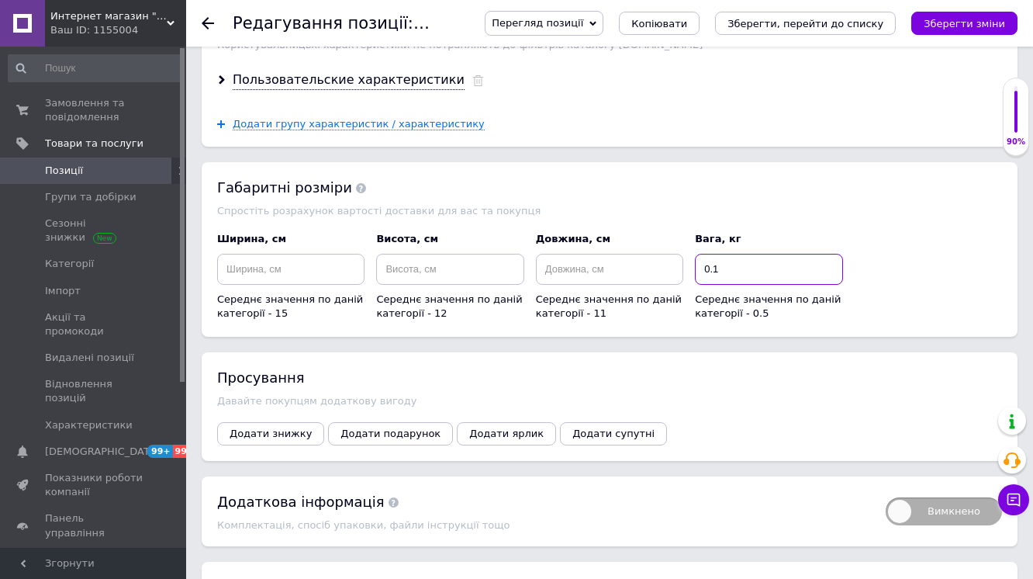
scroll to position [1861, 0]
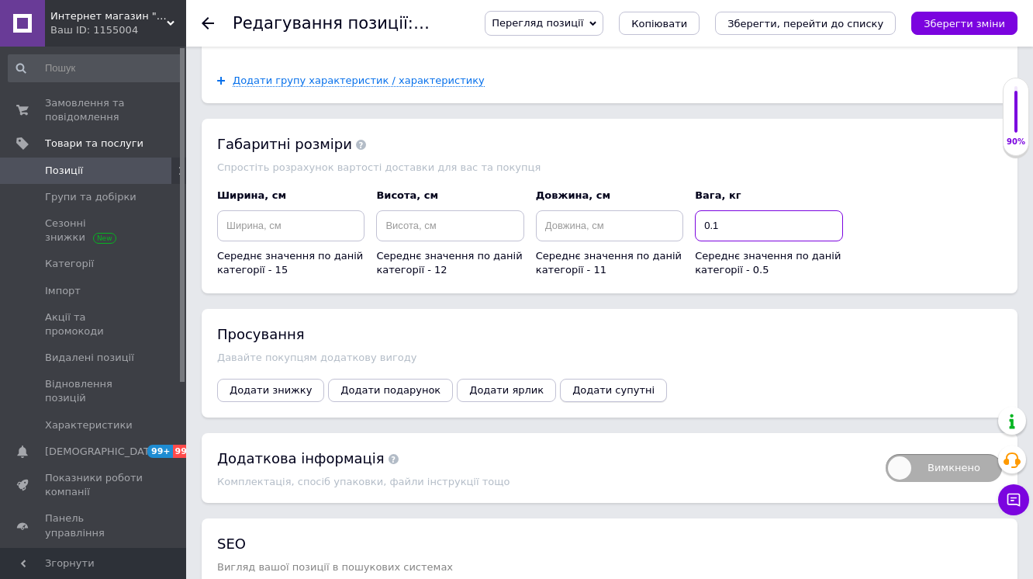
type input "0.1"
click at [572, 384] on span "Додати супутні" at bounding box center [613, 390] width 82 height 12
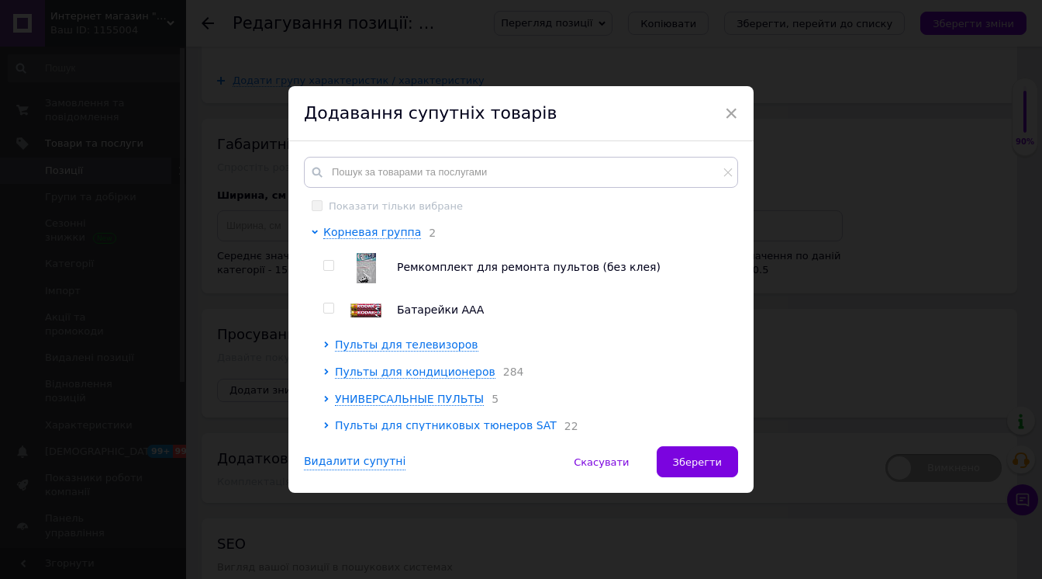
click at [329, 313] on input "checkbox" at bounding box center [328, 308] width 10 height 10
checkbox input "true"
click at [727, 471] on button "Зберегти" at bounding box center [697, 461] width 81 height 31
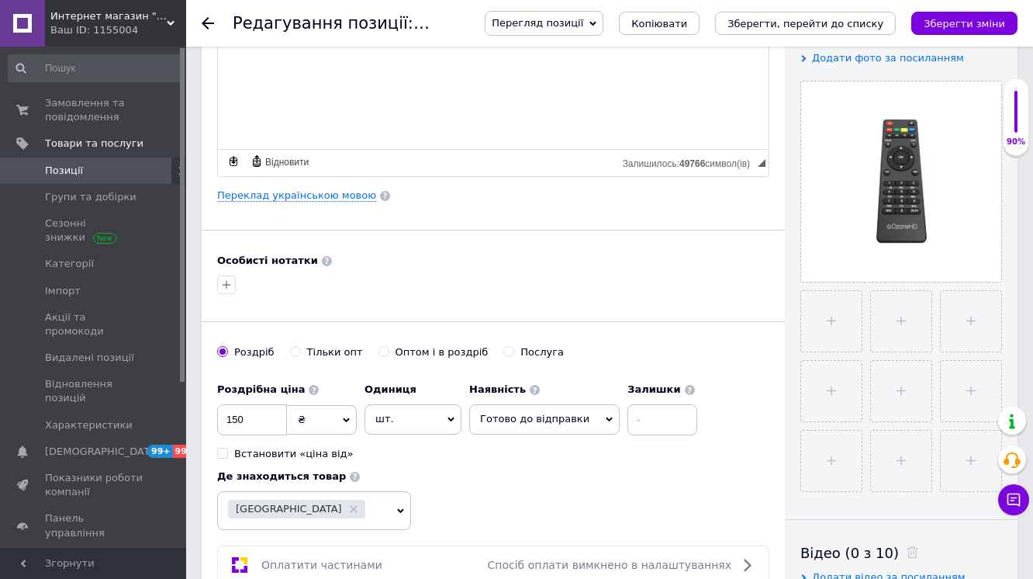
scroll to position [293, 0]
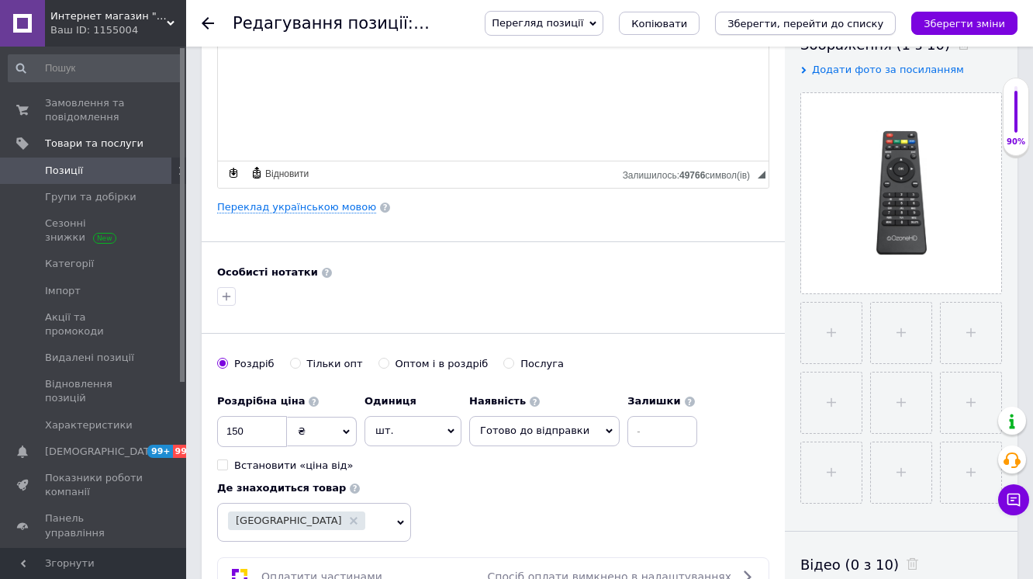
click at [794, 26] on icon "Зберегти, перейти до списку" at bounding box center [805, 24] width 156 height 12
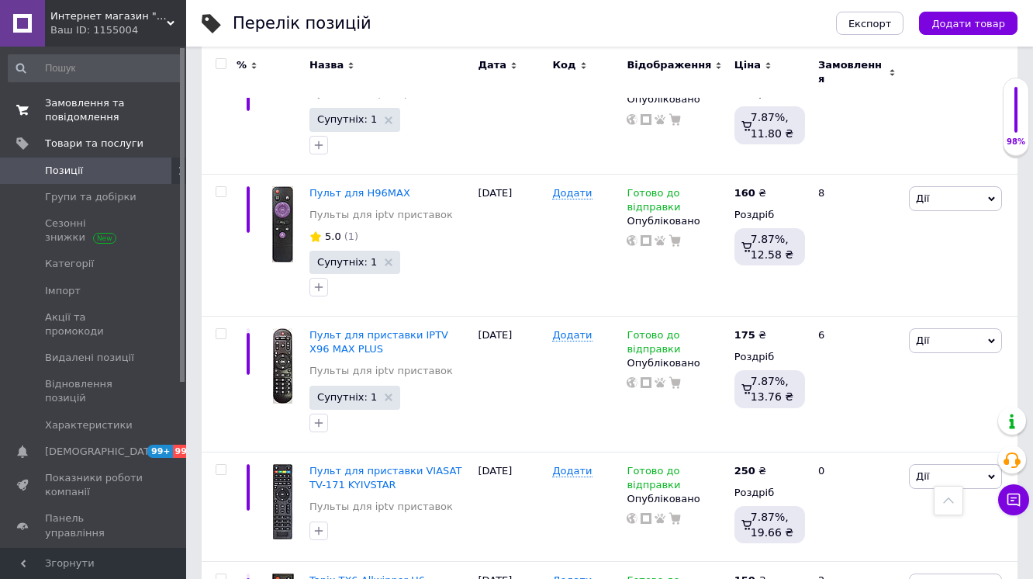
scroll to position [378, 0]
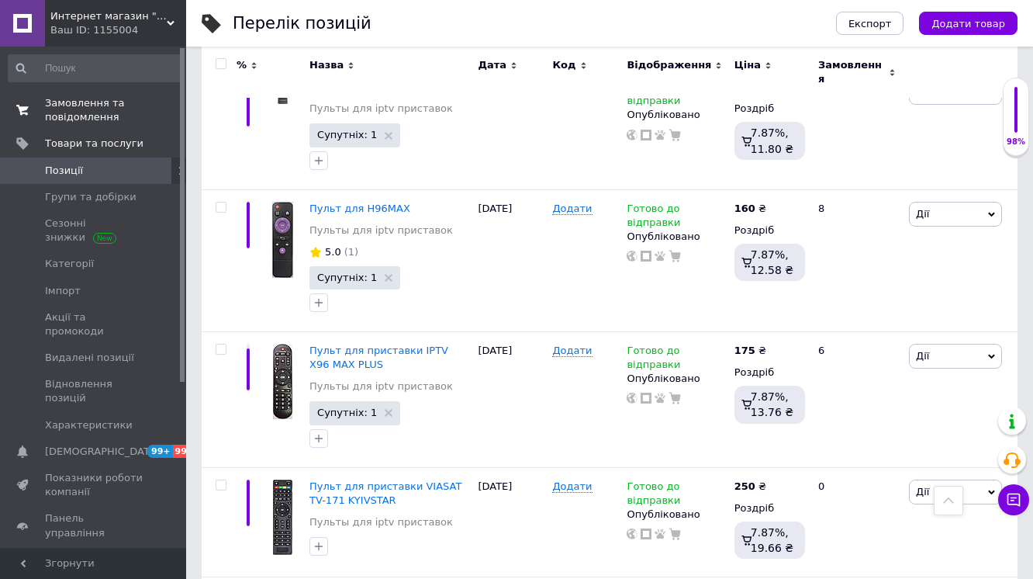
click at [84, 116] on span "Замовлення та повідомлення" at bounding box center [94, 110] width 98 height 28
